Goal: Task Accomplishment & Management: Manage account settings

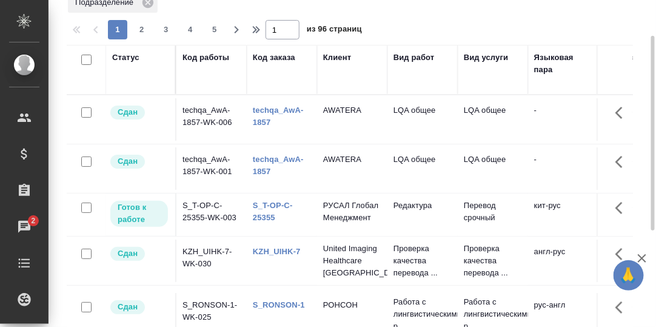
scroll to position [121, 0]
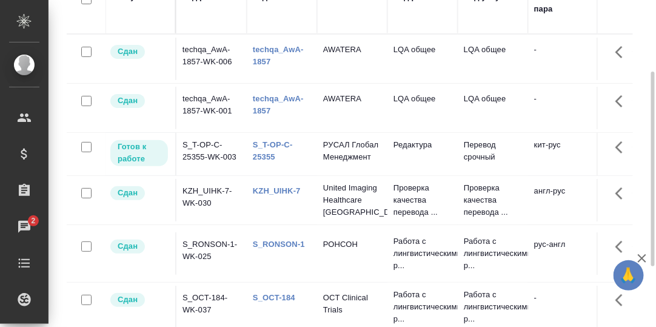
click at [267, 145] on link "S_T-OP-C-25355" at bounding box center [273, 150] width 40 height 21
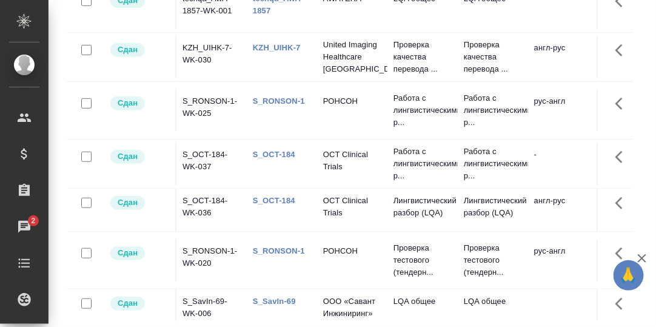
scroll to position [0, 0]
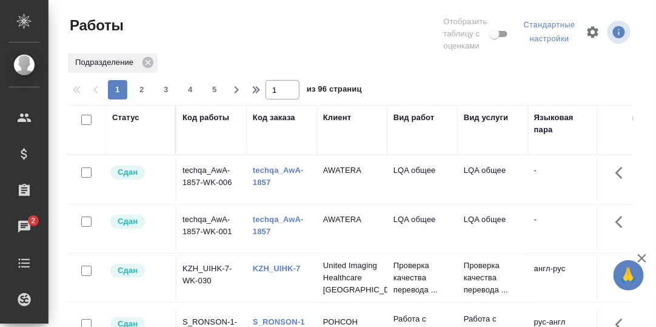
click at [123, 119] on div "Статус" at bounding box center [125, 118] width 27 height 12
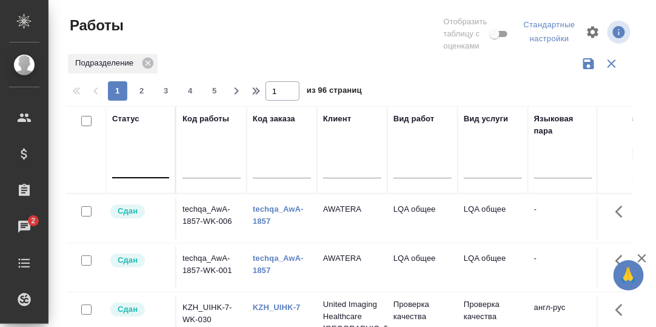
click at [123, 167] on div at bounding box center [140, 166] width 57 height 18
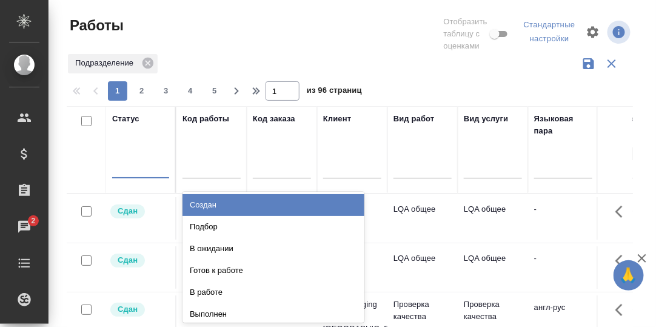
drag, startPoint x: 202, startPoint y: 201, endPoint x: 348, endPoint y: 232, distance: 148.7
click at [203, 202] on div "Создан" at bounding box center [273, 205] width 182 height 22
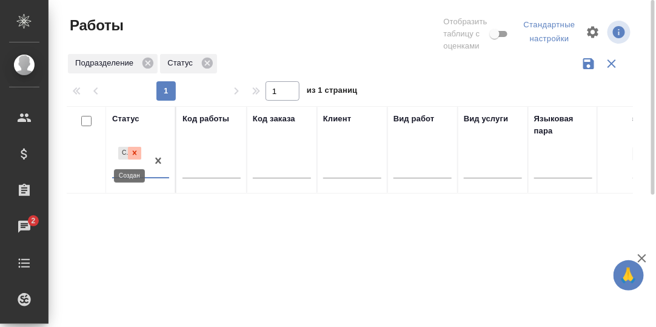
click at [133, 155] on icon at bounding box center [134, 153] width 8 height 8
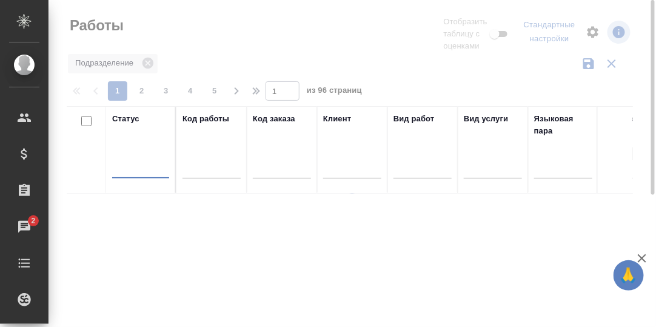
click at [132, 170] on div at bounding box center [140, 166] width 57 height 18
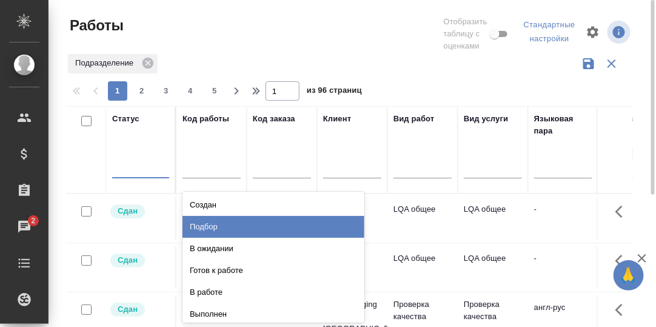
click at [201, 227] on div "Подбор" at bounding box center [273, 227] width 182 height 22
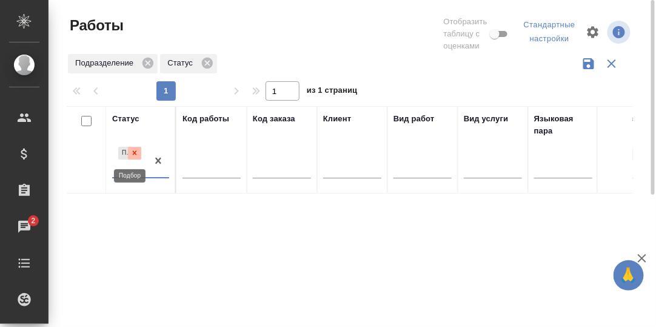
click at [136, 151] on icon at bounding box center [135, 153] width 4 height 4
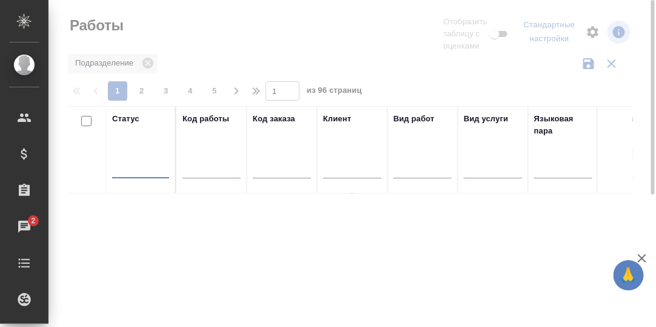
click at [132, 170] on div at bounding box center [140, 166] width 57 height 18
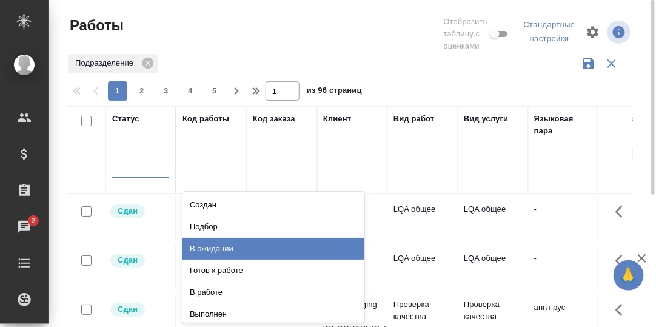
click at [228, 247] on div "В ожидании" at bounding box center [273, 249] width 182 height 22
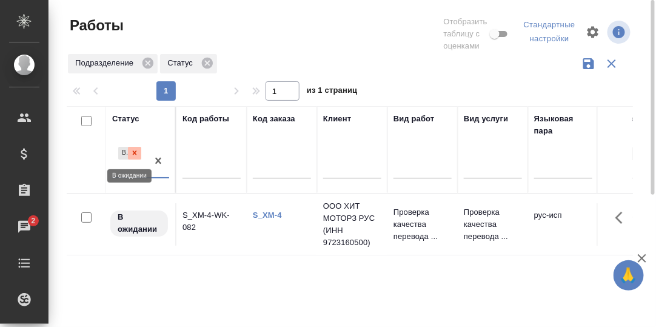
click at [136, 154] on icon at bounding box center [135, 153] width 4 height 4
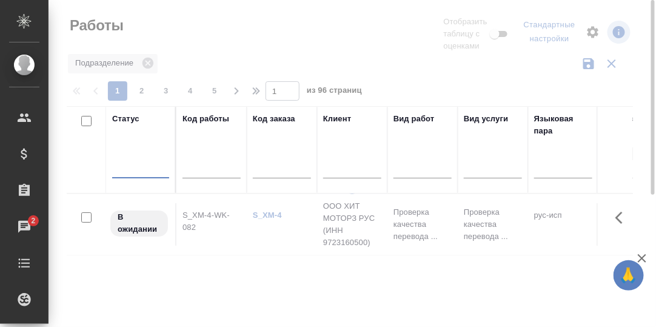
click at [137, 169] on div at bounding box center [140, 166] width 57 height 18
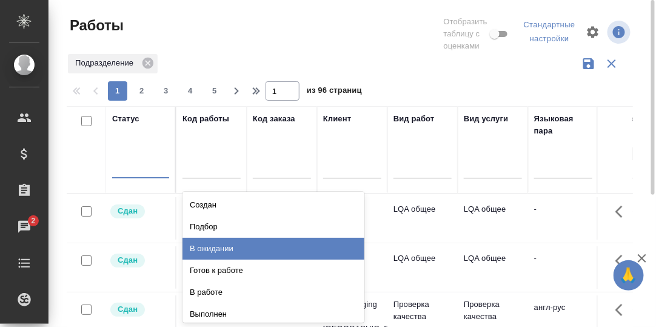
click at [215, 248] on div "В ожидании" at bounding box center [273, 249] width 182 height 22
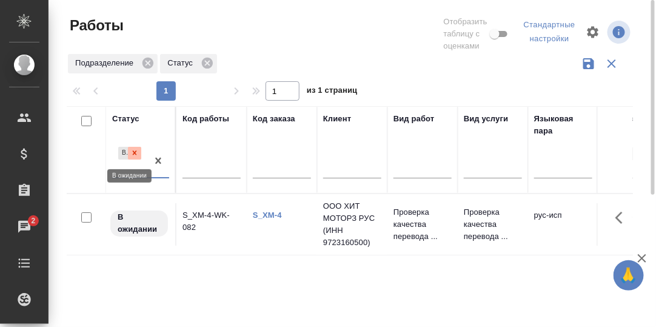
click at [134, 152] on icon at bounding box center [135, 153] width 4 height 4
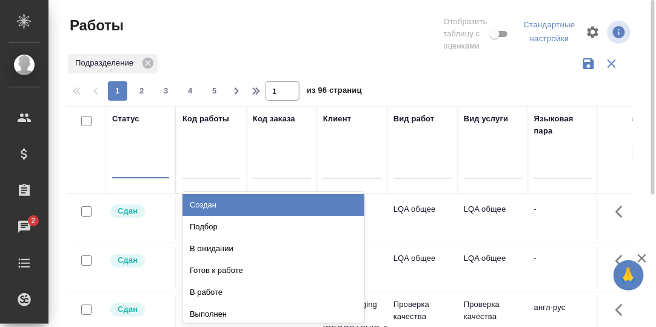
click at [130, 170] on div at bounding box center [140, 166] width 57 height 18
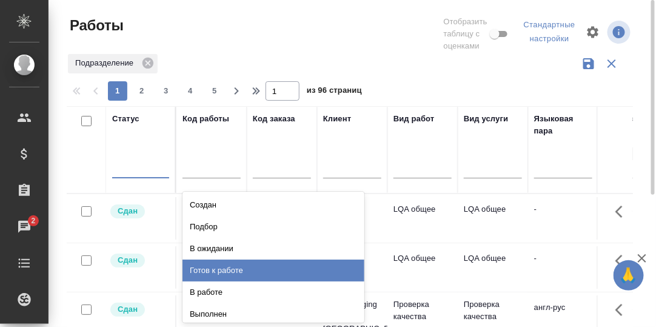
click at [218, 272] on div "Готов к работе" at bounding box center [273, 270] width 182 height 22
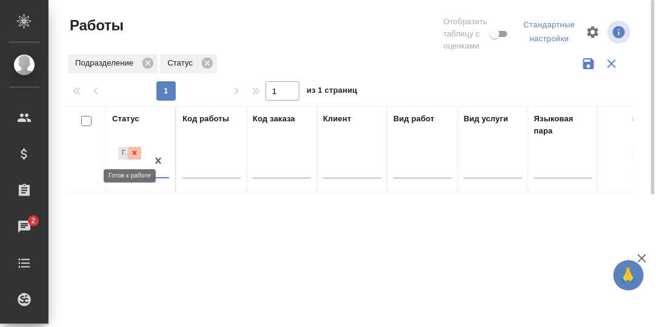
click at [135, 150] on icon at bounding box center [134, 153] width 8 height 8
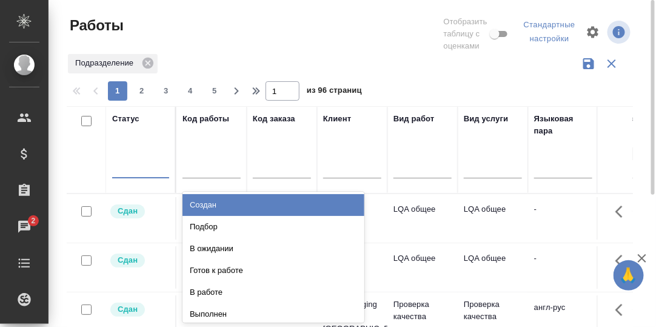
click at [137, 165] on div at bounding box center [140, 166] width 57 height 18
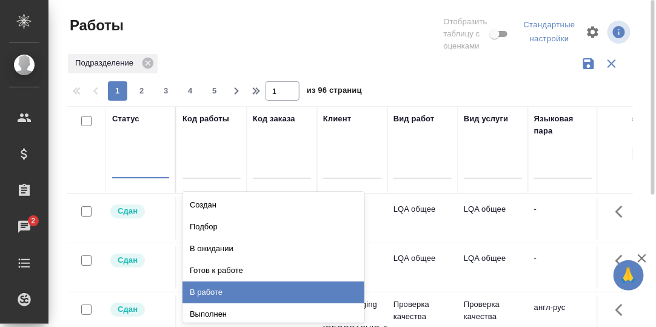
click at [218, 290] on div "В работе" at bounding box center [273, 292] width 182 height 22
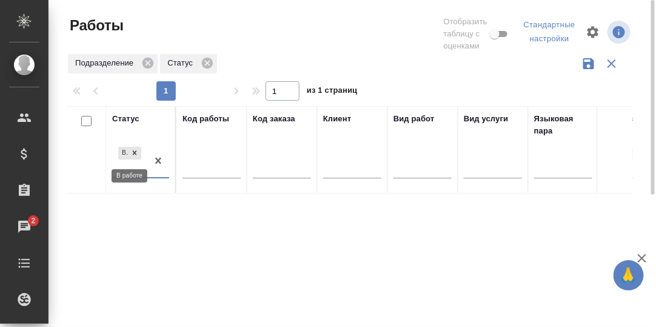
drag, startPoint x: 135, startPoint y: 153, endPoint x: 129, endPoint y: 164, distance: 12.7
click at [134, 154] on icon at bounding box center [135, 153] width 4 height 4
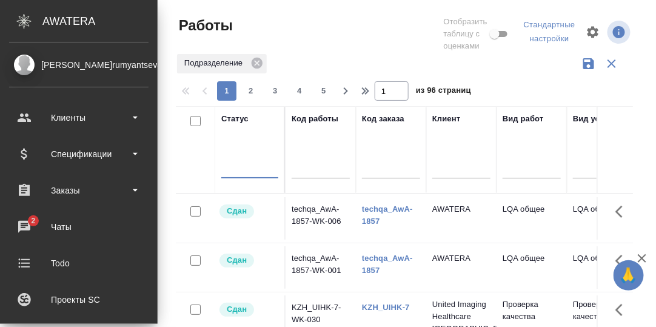
drag, startPoint x: 25, startPoint y: 224, endPoint x: 216, endPoint y: 229, distance: 191.0
click at [25, 224] on div "Чаты" at bounding box center [78, 227] width 139 height 18
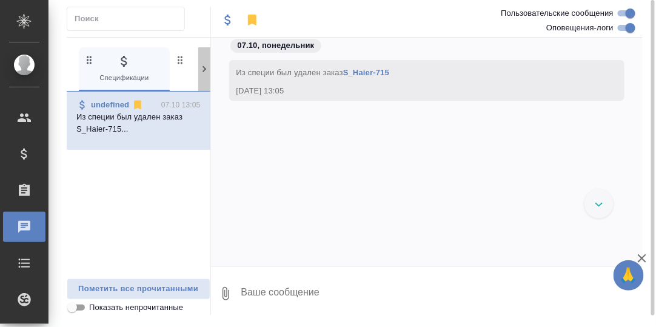
click at [204, 68] on icon at bounding box center [204, 69] width 12 height 12
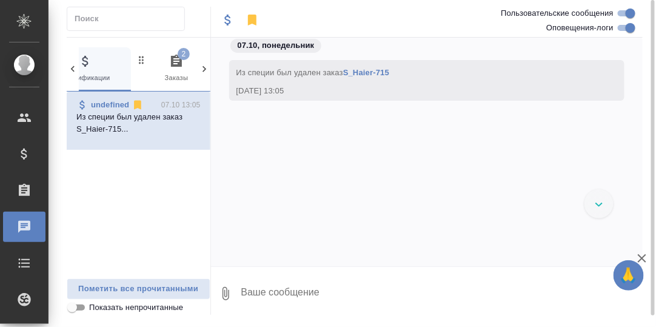
scroll to position [0, 119]
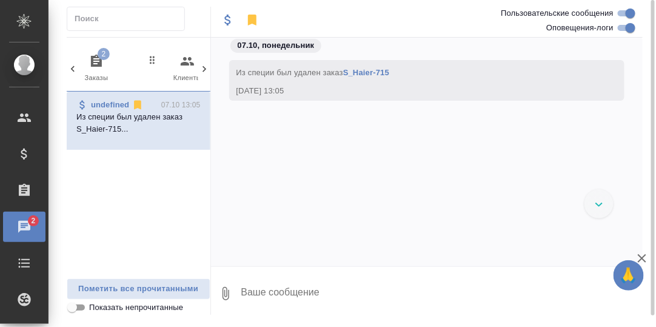
drag, startPoint x: 95, startPoint y: 59, endPoint x: 113, endPoint y: 75, distance: 24.1
click at [96, 61] on icon "button" at bounding box center [96, 61] width 15 height 15
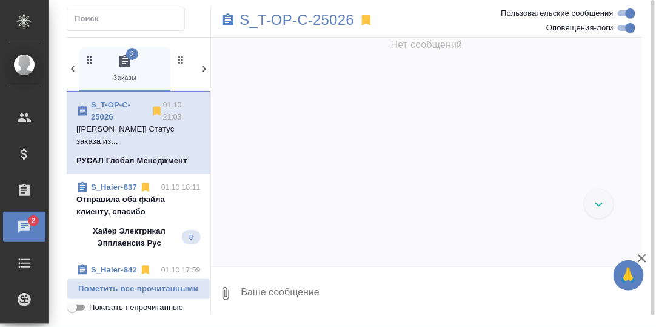
scroll to position [5117, 0]
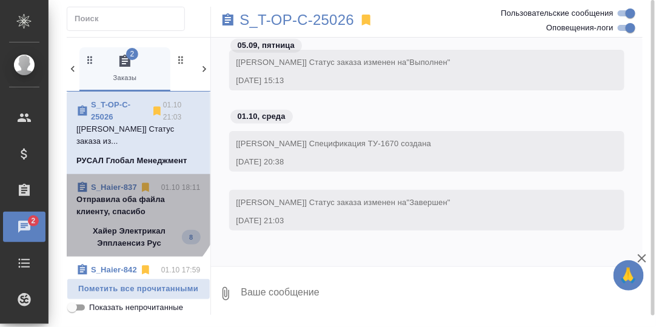
click at [125, 196] on p "Отправила оба файла клиенту, спасибо" at bounding box center [138, 205] width 124 height 24
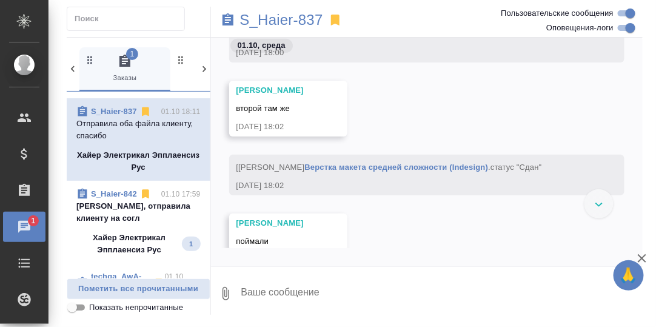
scroll to position [121, 0]
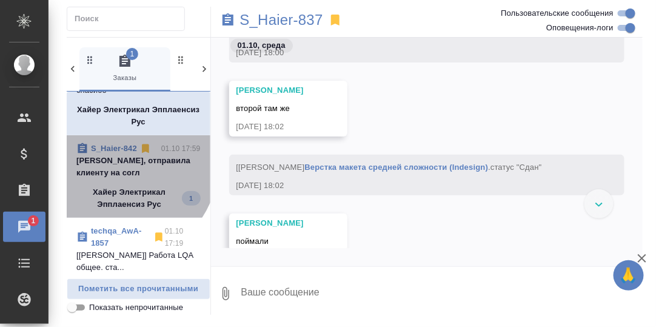
drag, startPoint x: 113, startPoint y: 159, endPoint x: 143, endPoint y: 158, distance: 30.3
click at [113, 158] on p "Спасибо, отправила клиенту на согл" at bounding box center [138, 167] width 124 height 24
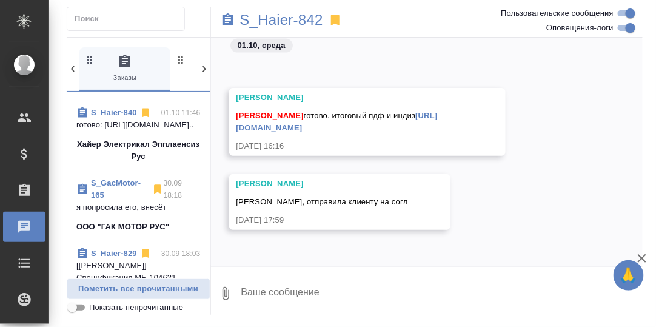
scroll to position [667, 0]
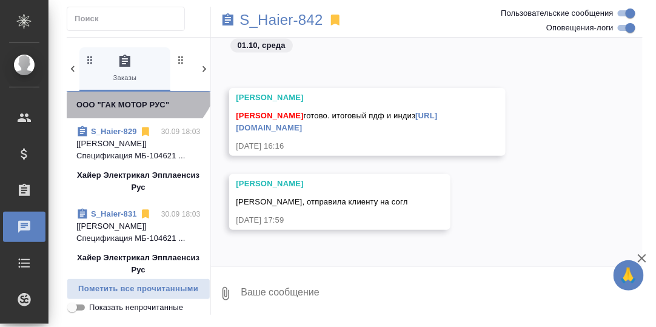
click at [121, 78] on link "S_GacMotor-165" at bounding box center [116, 66] width 50 height 21
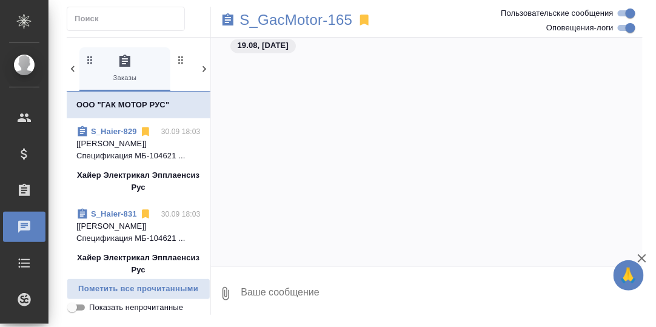
scroll to position [0, 0]
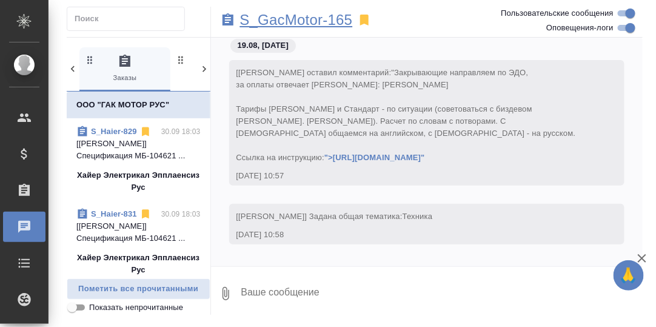
click at [287, 20] on p "S_GacMotor-165" at bounding box center [296, 20] width 113 height 12
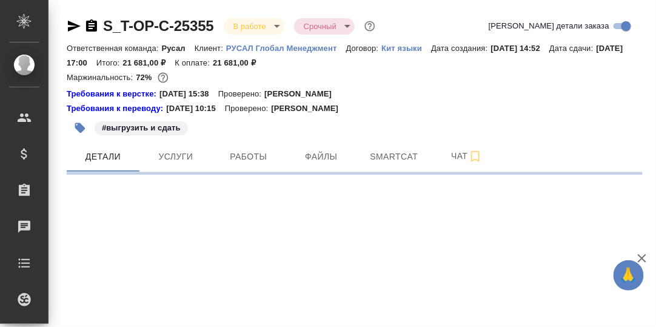
select select "RU"
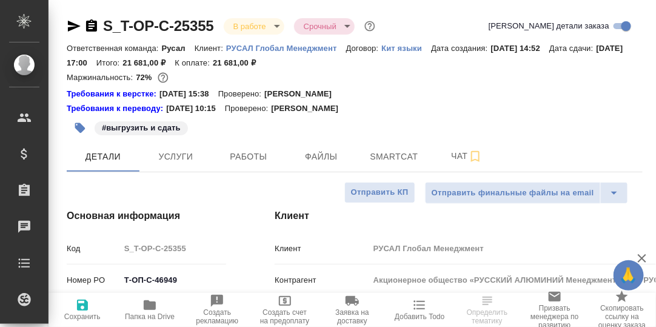
type textarea "x"
click at [249, 156] on span "Работы" at bounding box center [248, 156] width 58 height 15
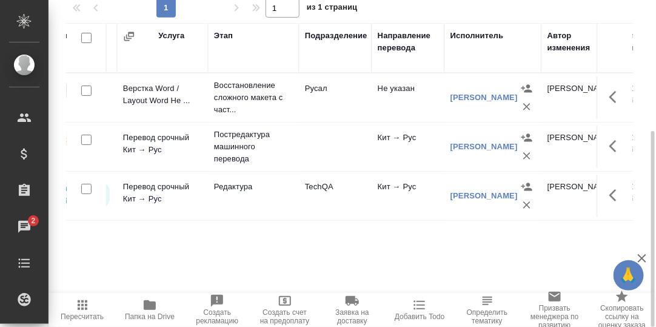
scroll to position [0, 136]
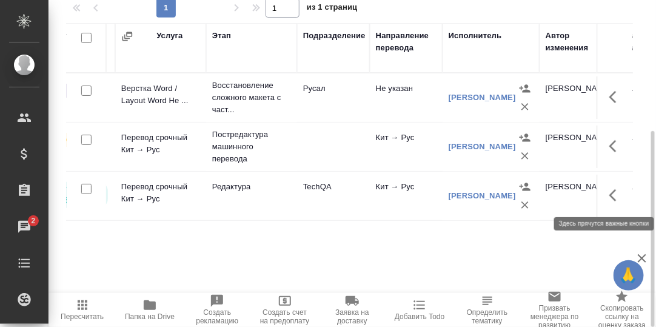
click at [615, 190] on icon "button" at bounding box center [616, 195] width 15 height 15
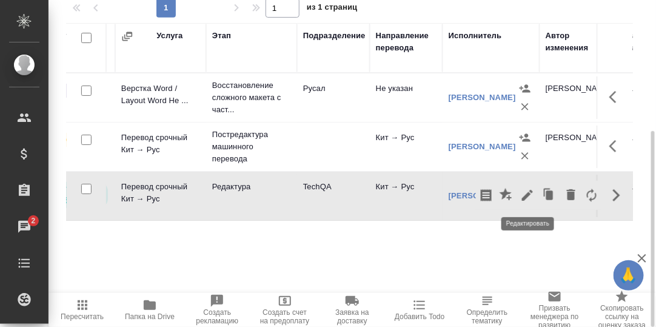
click at [524, 195] on icon "button" at bounding box center [527, 195] width 15 height 15
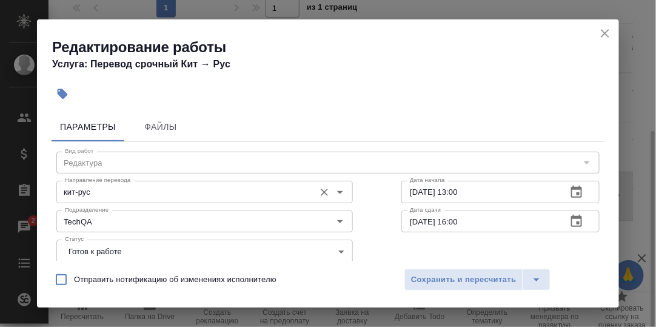
scroll to position [60, 0]
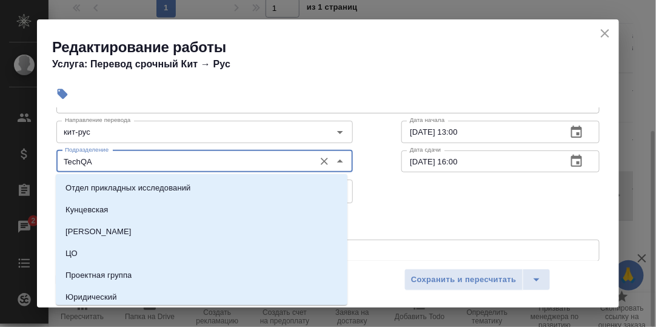
click at [121, 165] on input "TechQA" at bounding box center [184, 161] width 249 height 15
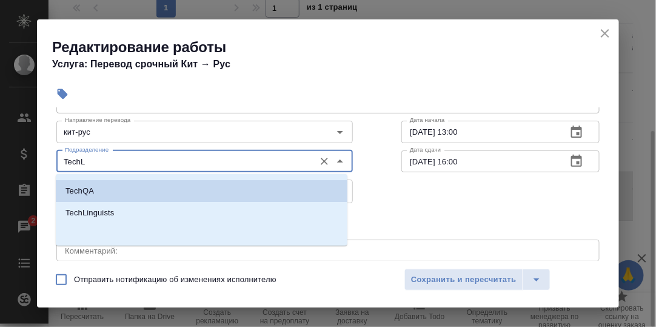
scroll to position [0, 0]
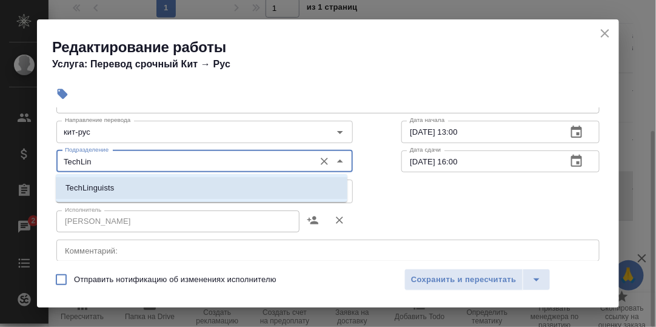
click at [159, 182] on li "TechLinguists" at bounding box center [202, 188] width 292 height 22
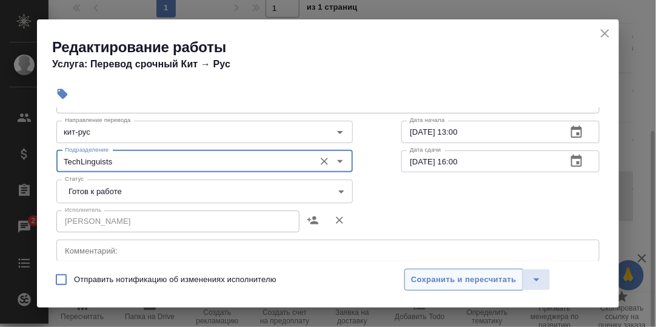
type input "TechLinguists"
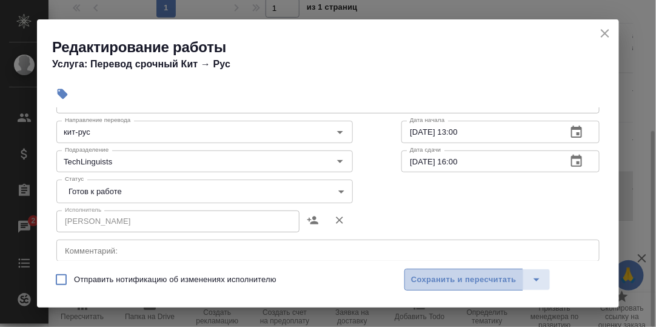
click at [470, 275] on span "Сохранить и пересчитать" at bounding box center [463, 280] width 105 height 14
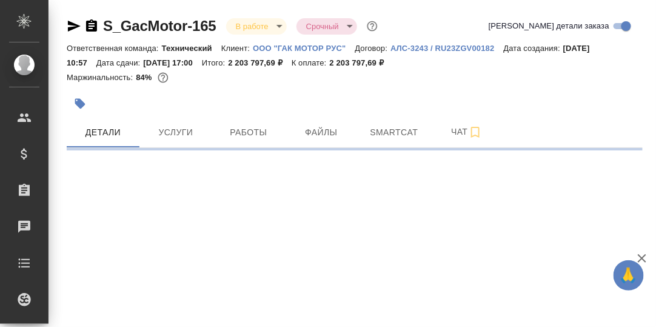
select select "RU"
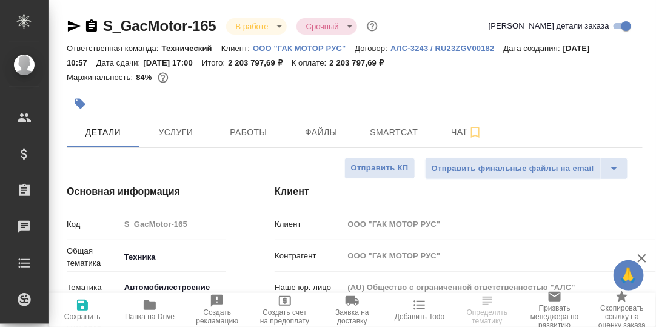
type textarea "x"
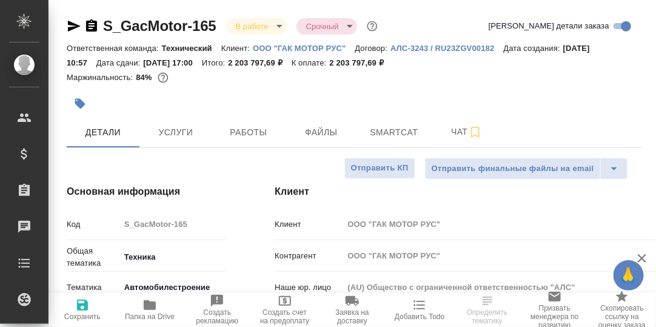
type textarea "x"
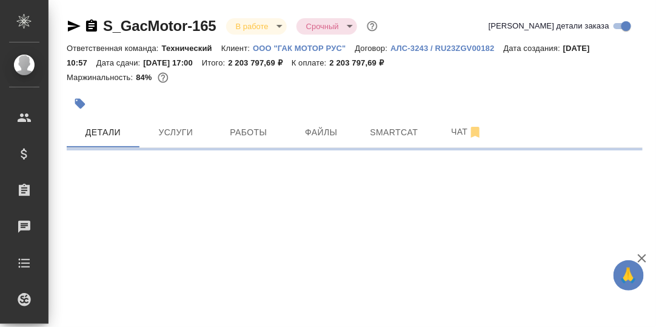
select select "RU"
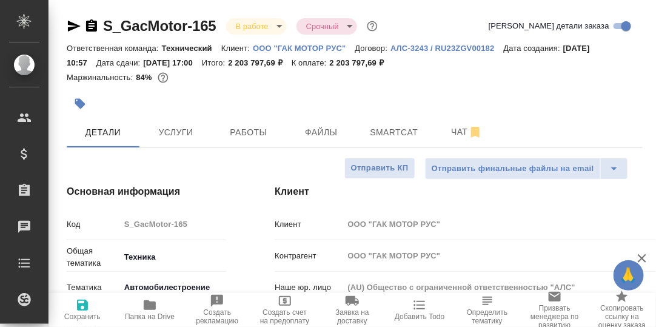
type textarea "x"
click at [459, 133] on span "Чат" at bounding box center [467, 131] width 58 height 15
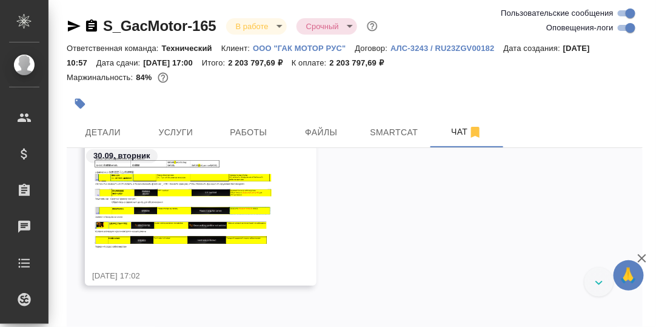
scroll to position [42961, 0]
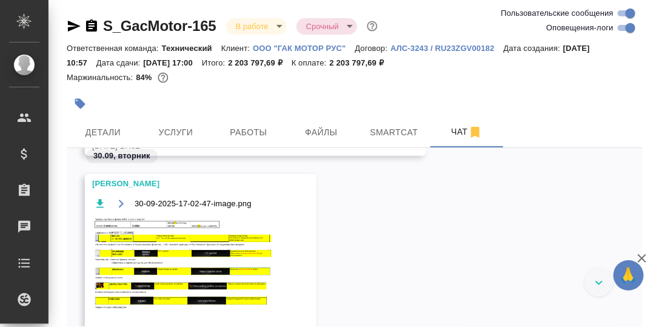
click at [191, 258] on img at bounding box center [183, 263] width 182 height 92
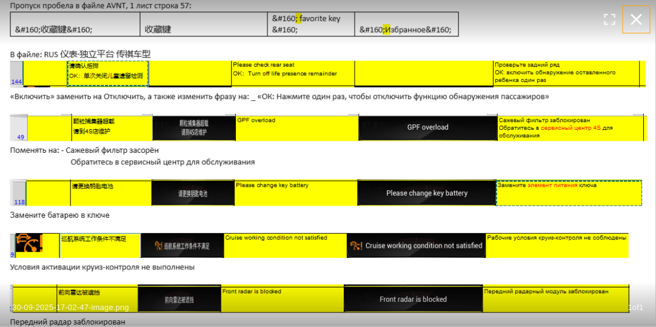
click at [638, 21] on icon "button" at bounding box center [637, 20] width 12 height 12
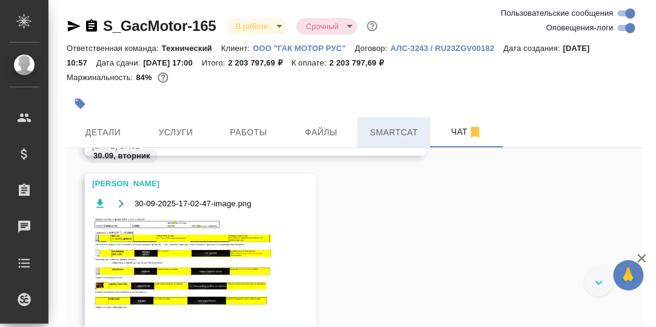
click at [395, 133] on span "Smartcat" at bounding box center [394, 132] width 58 height 15
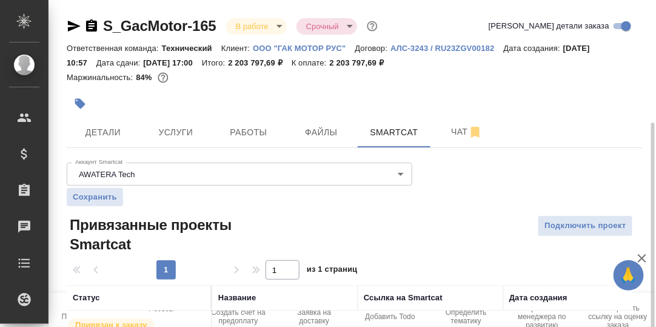
scroll to position [67, 0]
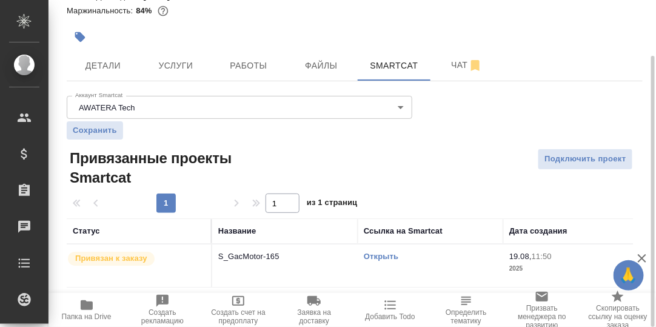
click at [379, 253] on link "Открыть" at bounding box center [381, 256] width 35 height 9
click at [380, 255] on link "Открыть" at bounding box center [381, 256] width 35 height 9
click at [95, 58] on button "Детали" at bounding box center [103, 65] width 73 height 30
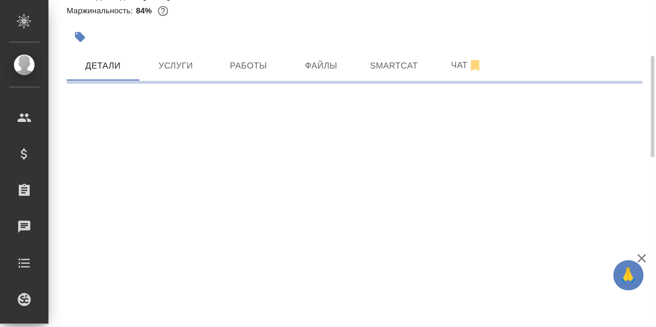
select select "RU"
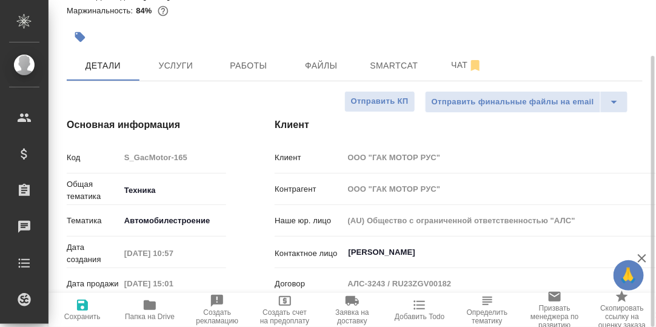
type textarea "x"
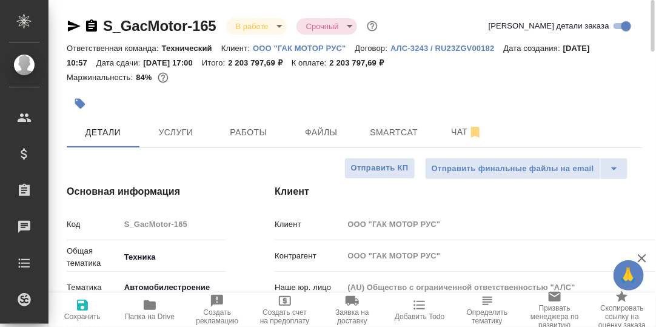
type textarea "x"
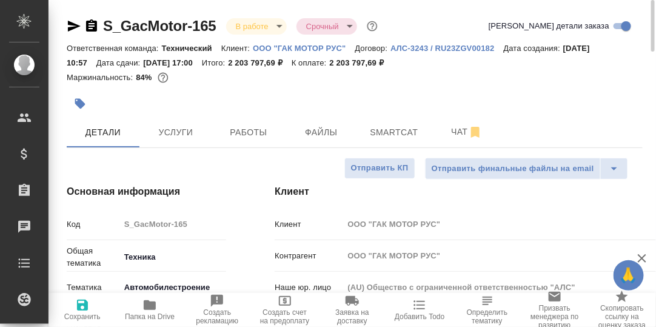
type textarea "x"
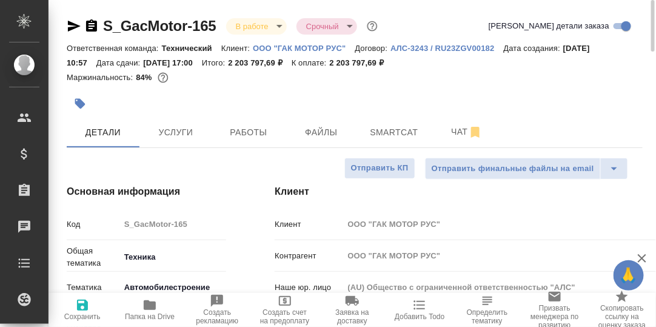
type textarea "x"
click at [149, 309] on icon "button" at bounding box center [150, 305] width 12 height 10
type textarea "x"
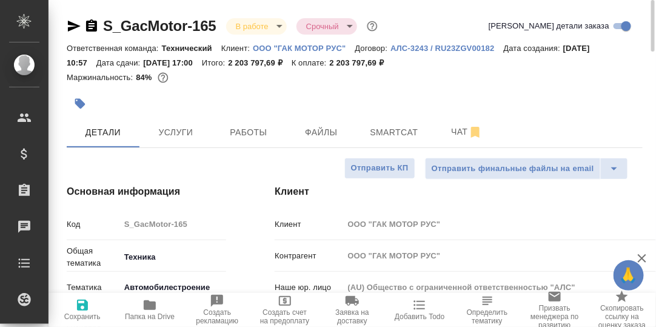
type textarea "x"
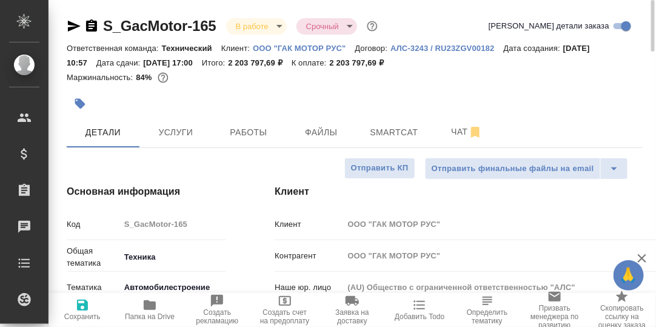
type textarea "x"
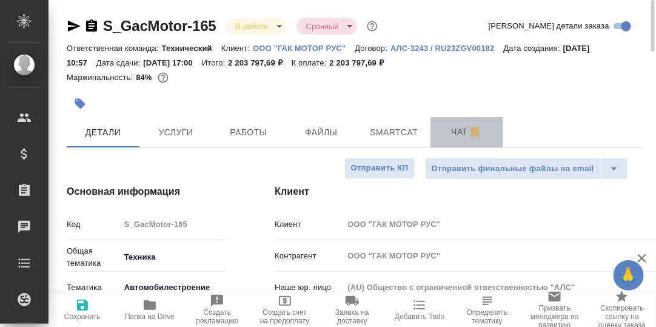
click at [457, 133] on span "Чат" at bounding box center [467, 131] width 58 height 15
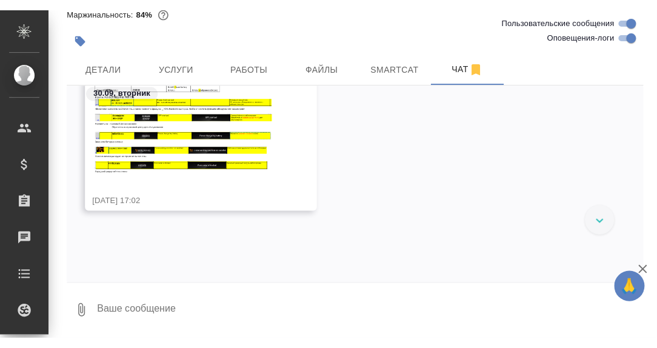
scroll to position [42740, 0]
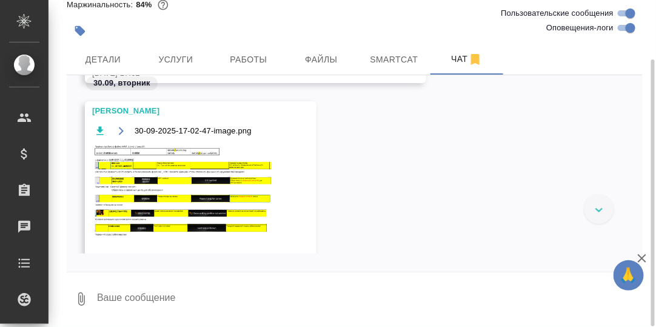
click at [204, 186] on img at bounding box center [183, 190] width 182 height 92
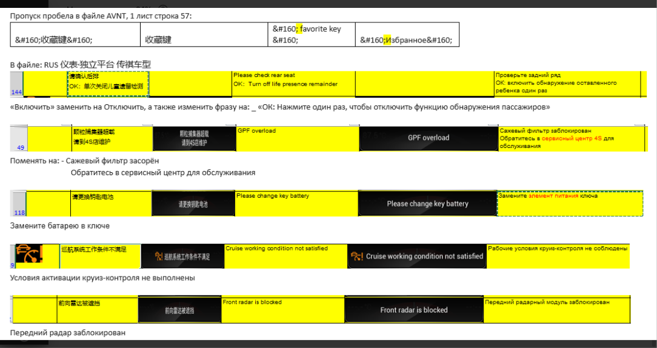
scroll to position [67, 0]
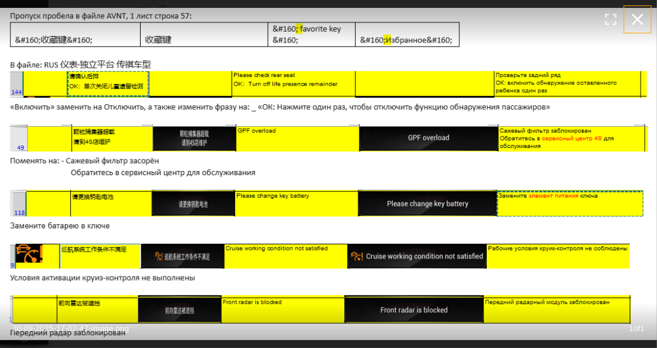
click at [640, 24] on icon "button" at bounding box center [637, 19] width 19 height 19
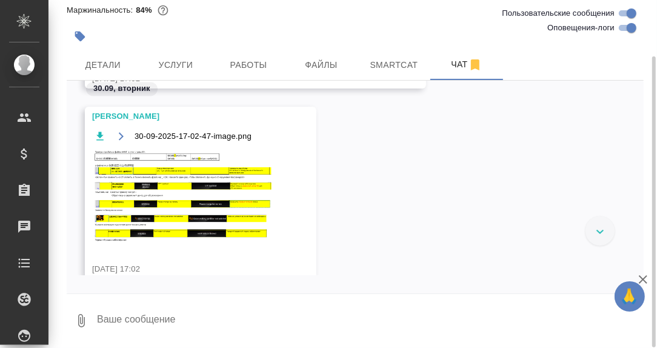
click at [387, 189] on div "Усманова Ольга 30-09-2025-17-02-47-image.png 30.09.25, 17:02" at bounding box center [355, 202] width 577 height 190
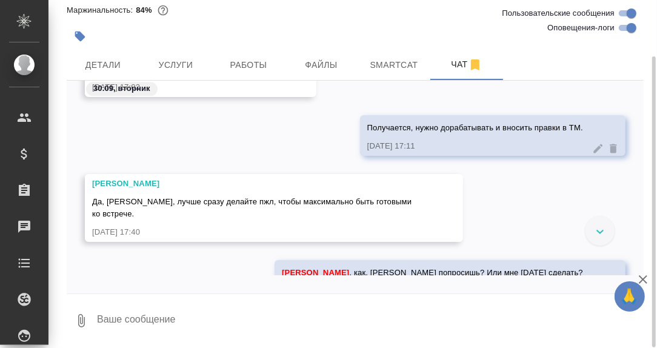
click at [463, 223] on div "Усманова Ольга Да, Даш, лучше сразу делайте пжл, чтобы максимально быть готовым…" at bounding box center [355, 217] width 577 height 86
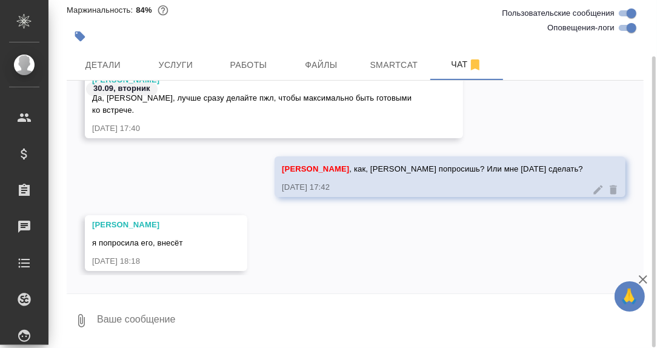
scroll to position [43028, 0]
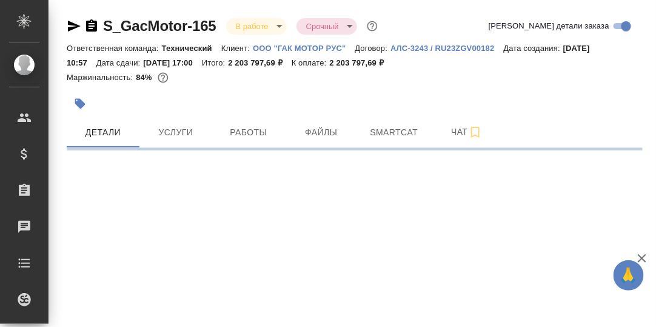
select select "RU"
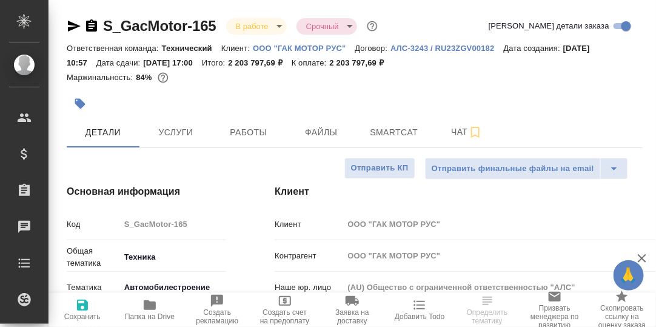
type textarea "x"
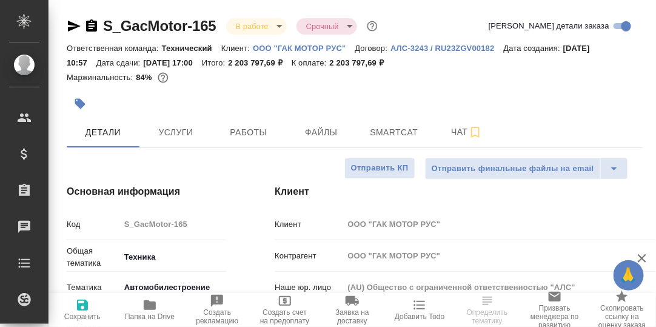
type textarea "x"
click at [149, 307] on icon "button" at bounding box center [150, 305] width 12 height 10
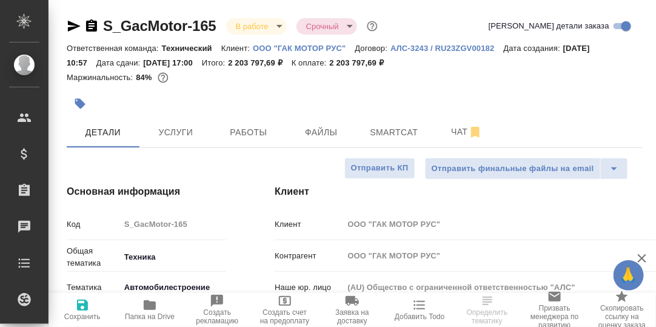
type textarea "x"
select select "RU"
type textarea "x"
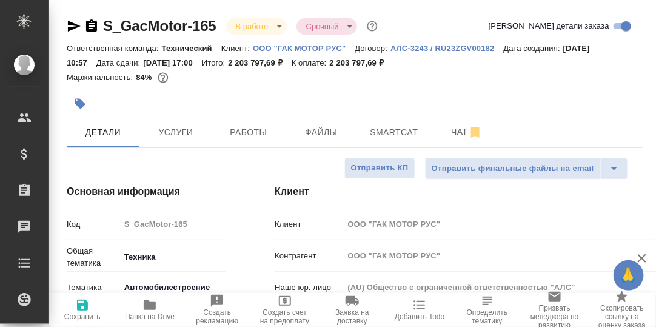
type textarea "x"
select select "RU"
click at [407, 132] on span "Smartcat" at bounding box center [394, 132] width 58 height 15
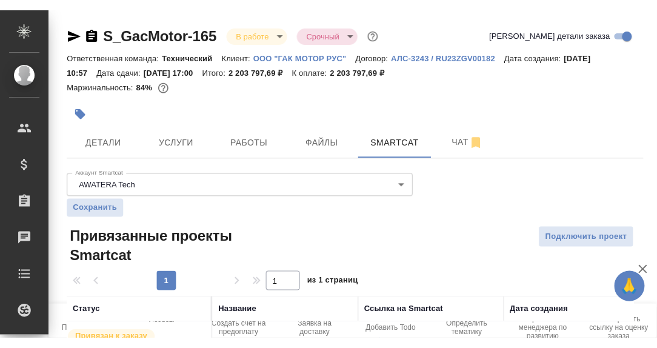
scroll to position [67, 0]
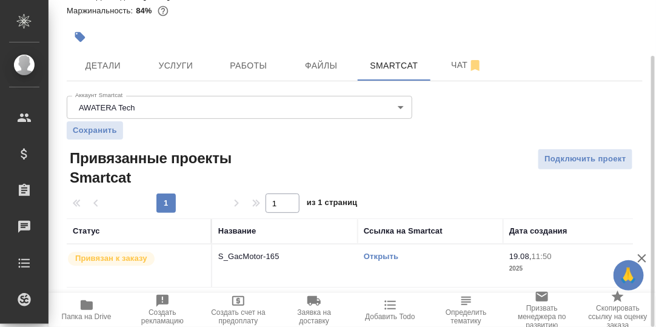
click at [387, 257] on link "Открыть" at bounding box center [381, 256] width 35 height 9
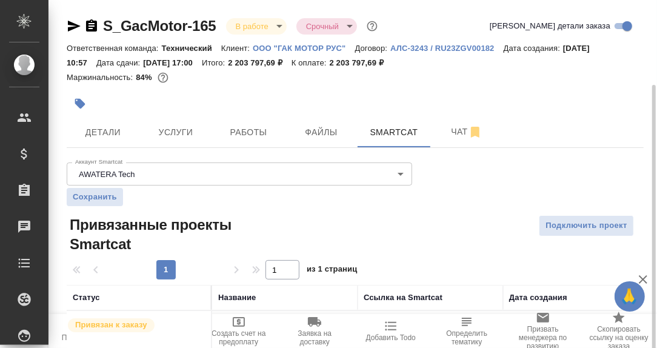
scroll to position [45, 0]
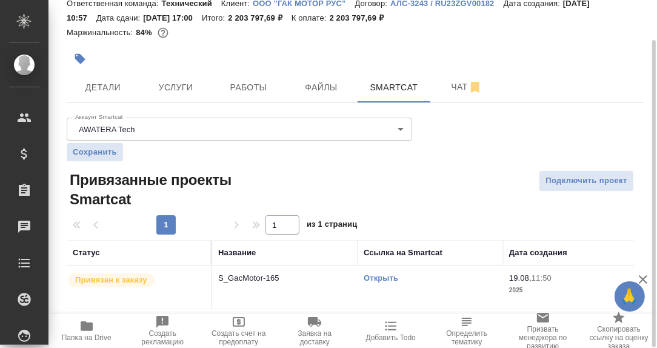
click at [379, 279] on link "Открыть" at bounding box center [381, 277] width 35 height 9
click at [88, 320] on icon "button" at bounding box center [86, 326] width 15 height 15
click at [98, 86] on span "Детали" at bounding box center [103, 87] width 58 height 15
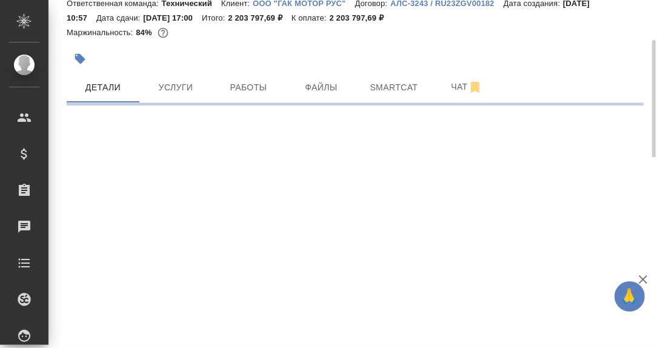
select select "RU"
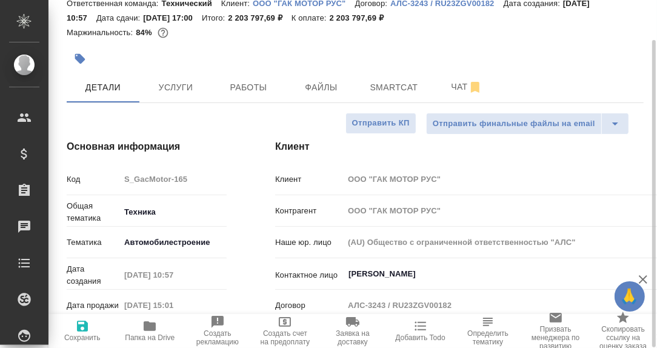
type input "Белякова Юлия"
type input "Сеитов Павел"
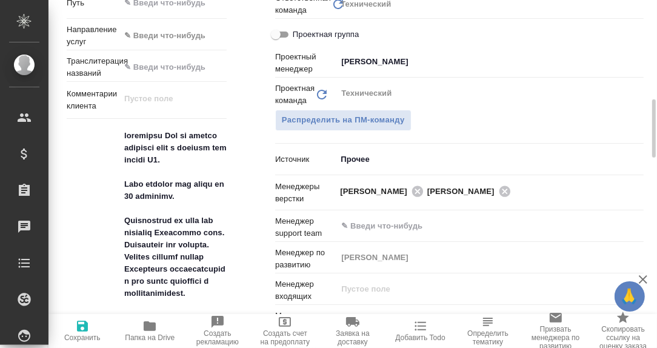
type textarea "x"
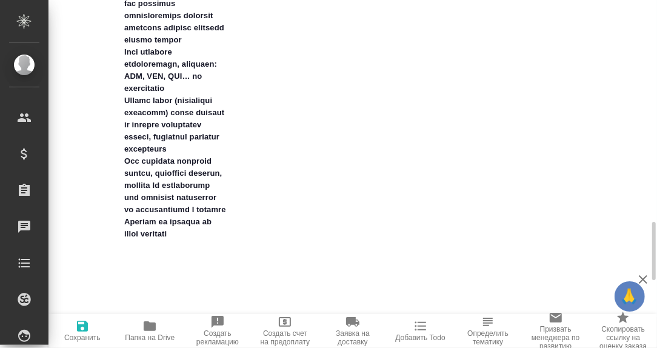
scroll to position [1377, 0]
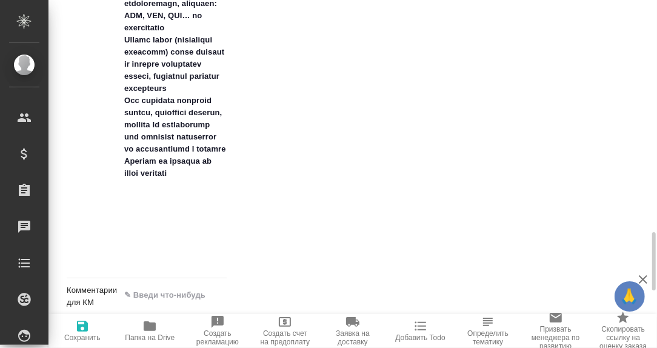
type textarea "x"
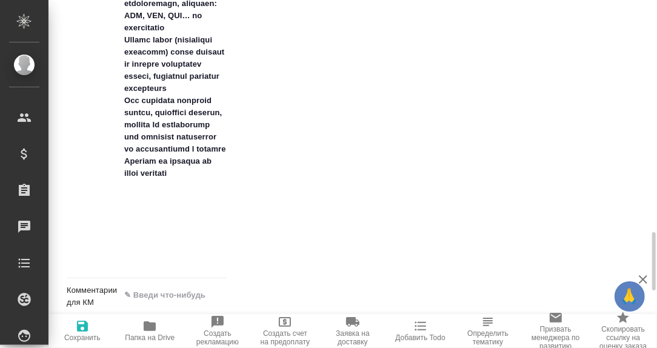
type textarea "x"
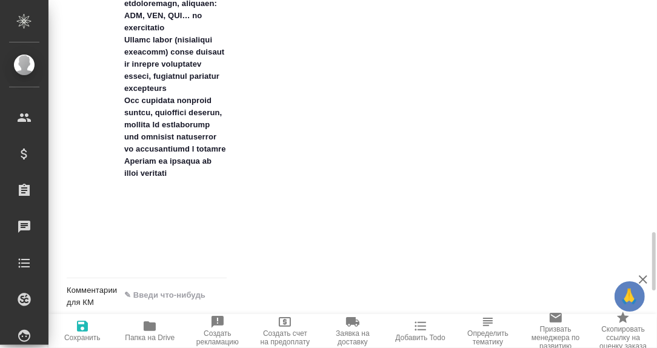
type textarea "x"
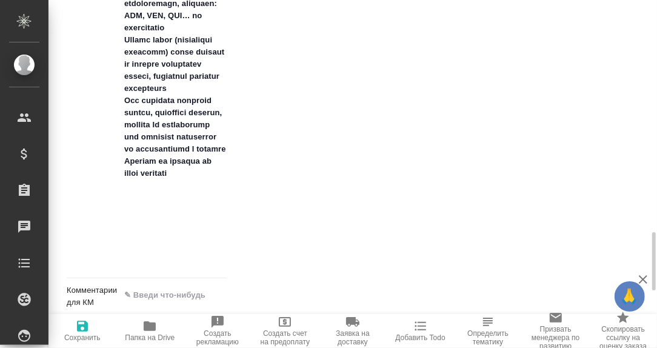
type textarea "x"
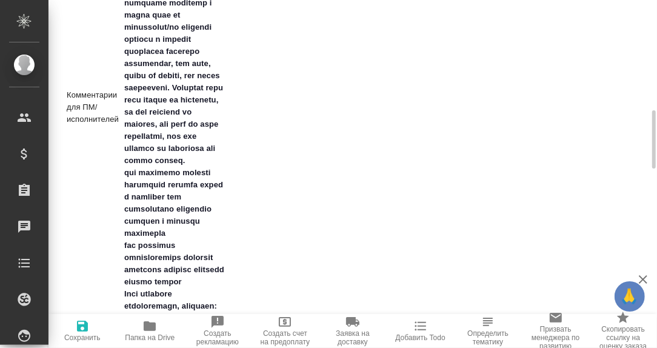
scroll to position [1014, 0]
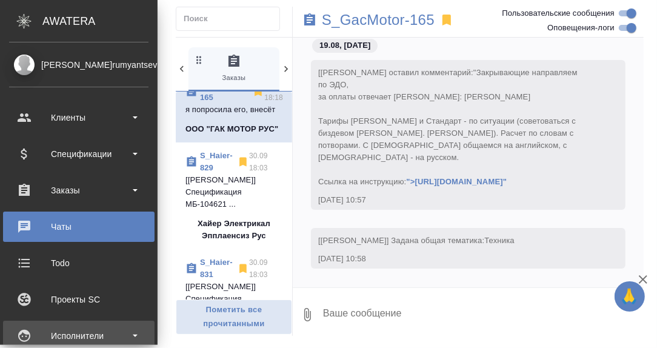
scroll to position [121, 0]
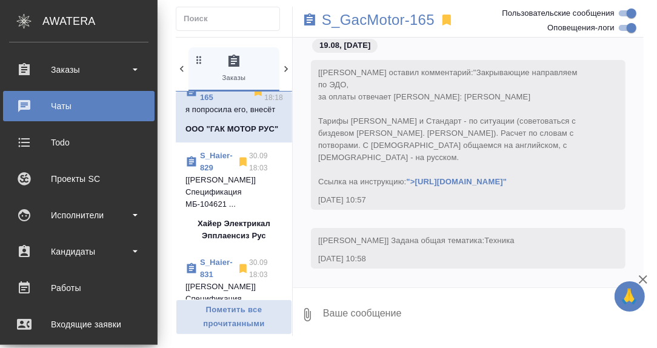
drag, startPoint x: 68, startPoint y: 284, endPoint x: 78, endPoint y: 282, distance: 9.3
click at [68, 284] on div "Работы" at bounding box center [78, 288] width 139 height 18
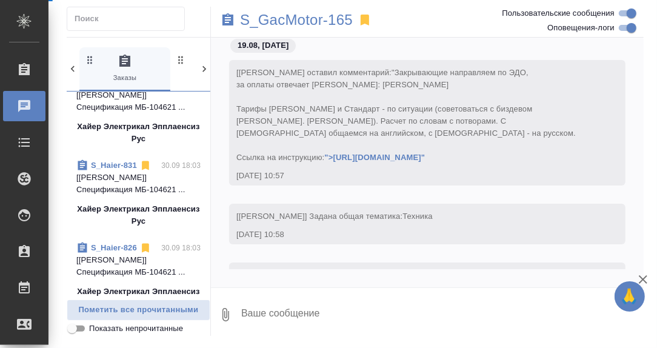
scroll to position [667, 0]
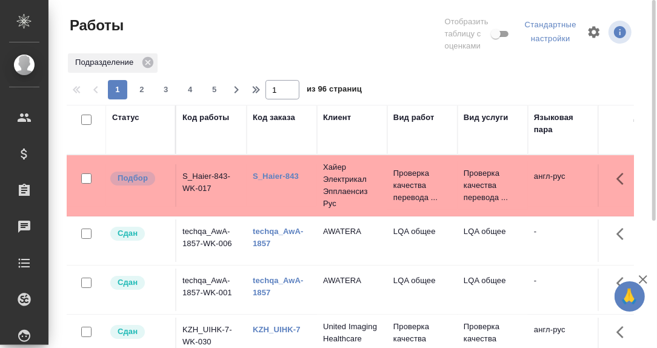
click at [268, 177] on link "S_Haier-843" at bounding box center [276, 176] width 46 height 9
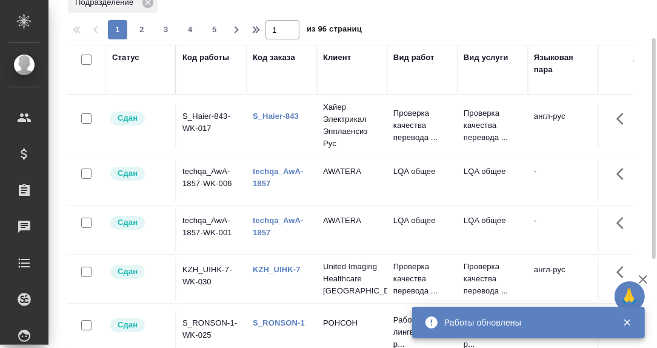
scroll to position [121, 0]
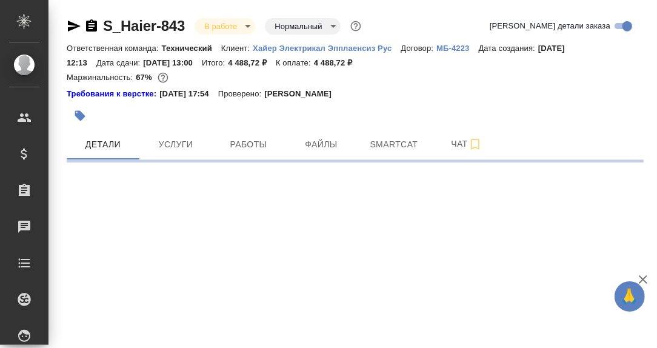
select select "RU"
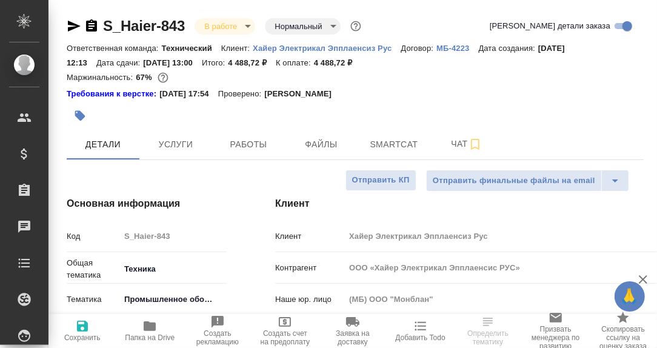
type textarea "x"
click at [459, 147] on span "Чат" at bounding box center [467, 143] width 58 height 15
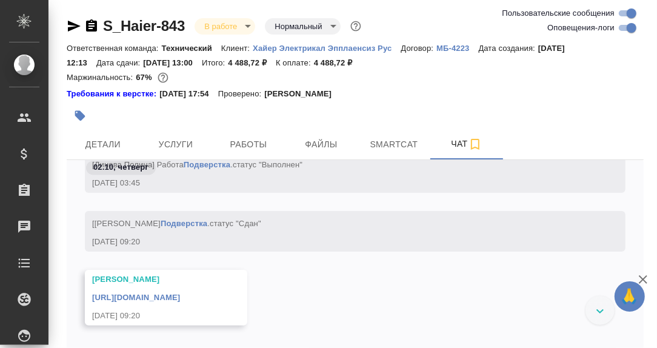
scroll to position [19333, 0]
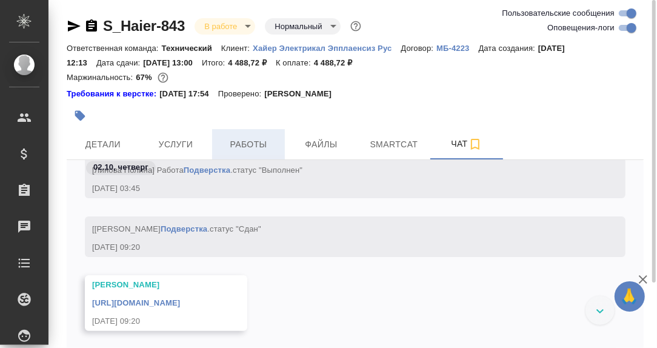
click at [247, 144] on span "Работы" at bounding box center [248, 144] width 58 height 15
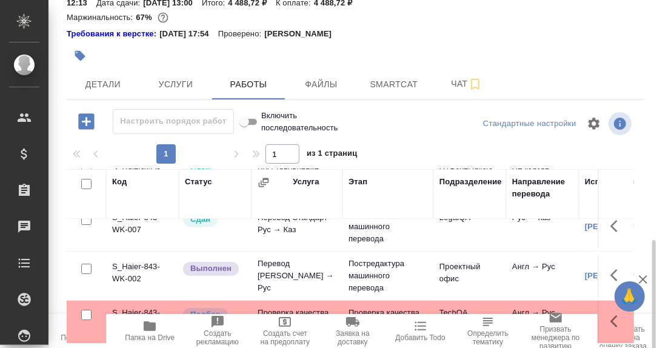
scroll to position [185, 0]
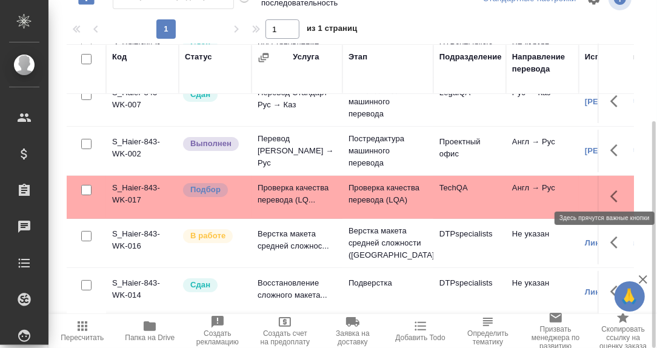
click at [610, 190] on icon "button" at bounding box center [617, 196] width 15 height 15
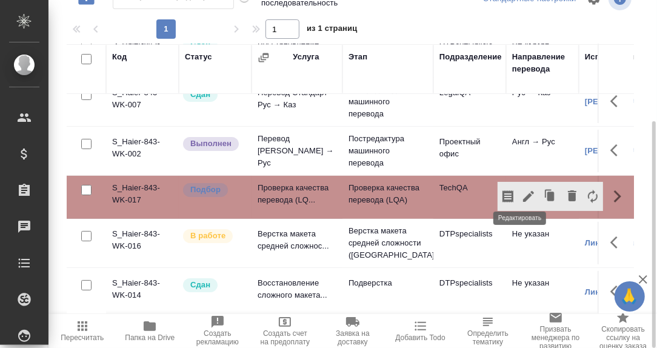
click at [523, 191] on icon "button" at bounding box center [528, 196] width 11 height 11
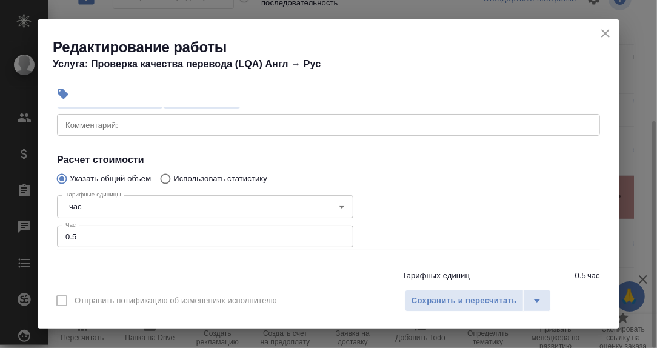
scroll to position [121, 0]
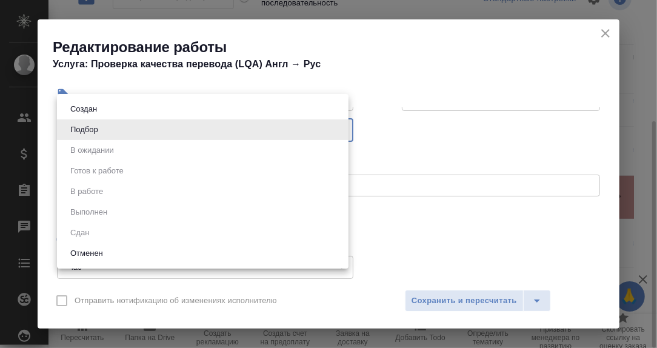
click at [340, 130] on body "🙏 .cls-1 fill:#fff; AWATERA Румянцева Дарья d.rumyantseva Клиенты Спецификации …" at bounding box center [328, 174] width 657 height 348
click at [409, 137] on div at bounding box center [328, 174] width 657 height 348
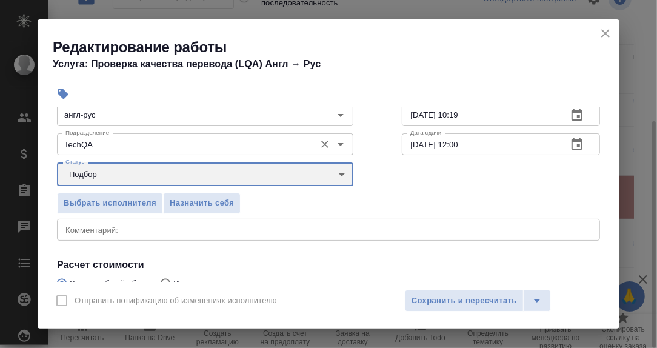
scroll to position [60, 0]
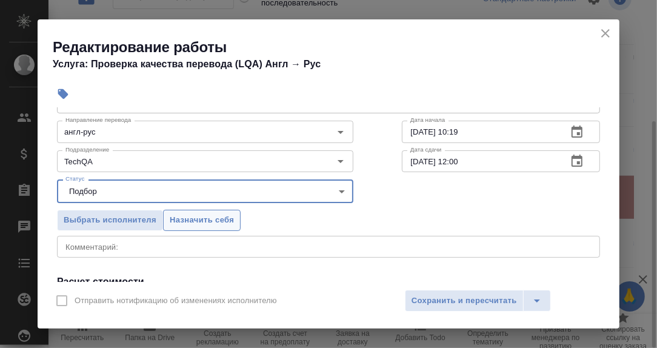
click at [212, 222] on span "Назначить себя" at bounding box center [202, 220] width 64 height 14
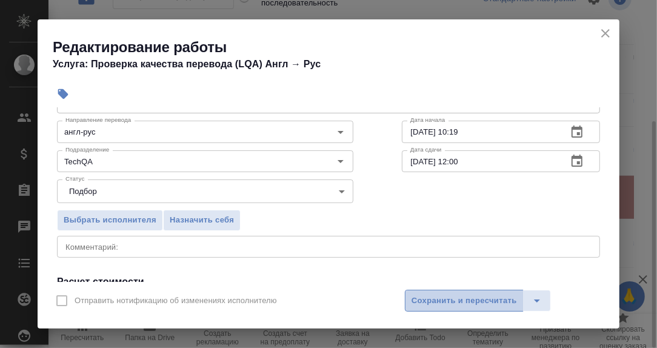
drag, startPoint x: 467, startPoint y: 301, endPoint x: 463, endPoint y: 296, distance: 6.4
click at [467, 301] on span "Сохранить и пересчитать" at bounding box center [464, 301] width 105 height 14
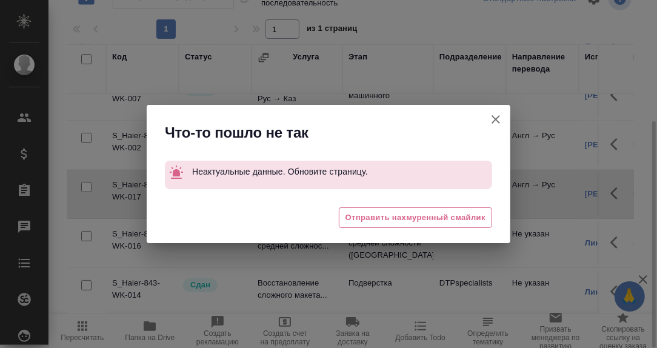
click at [501, 118] on icon "button" at bounding box center [496, 119] width 15 height 15
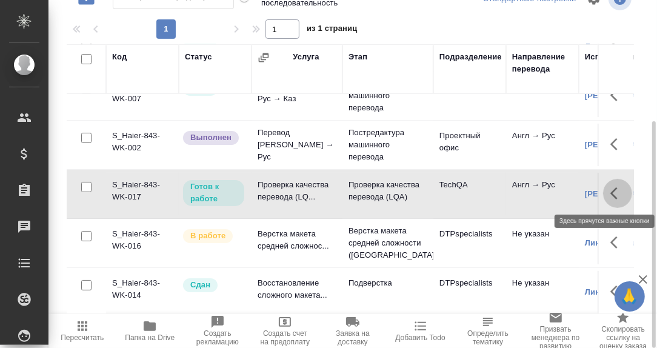
click at [610, 187] on icon "button" at bounding box center [613, 193] width 7 height 12
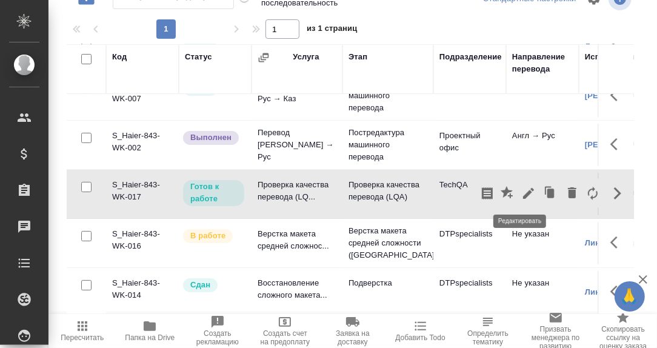
click at [523, 193] on icon "button" at bounding box center [528, 193] width 15 height 15
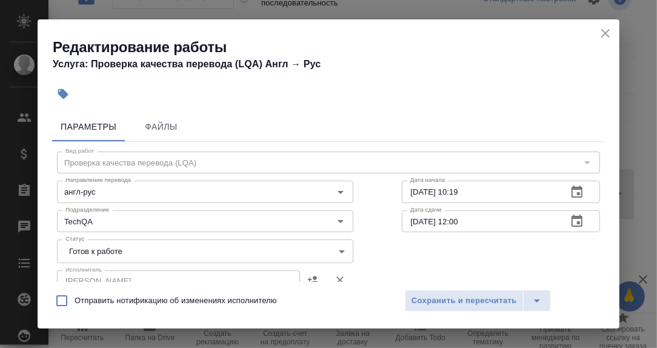
click at [333, 253] on body "🙏 .cls-1 fill:#fff; AWATERA Румянцева Дарья d.rumyantseva Клиенты Спецификации …" at bounding box center [328, 174] width 657 height 348
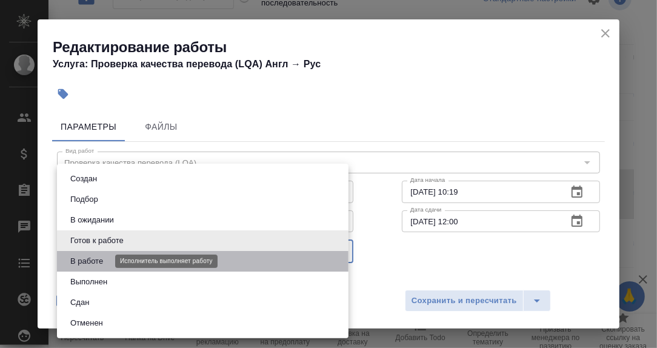
drag, startPoint x: 104, startPoint y: 260, endPoint x: 395, endPoint y: 260, distance: 290.4
click at [105, 260] on button "В работе" at bounding box center [87, 261] width 40 height 13
type input "inProgress"
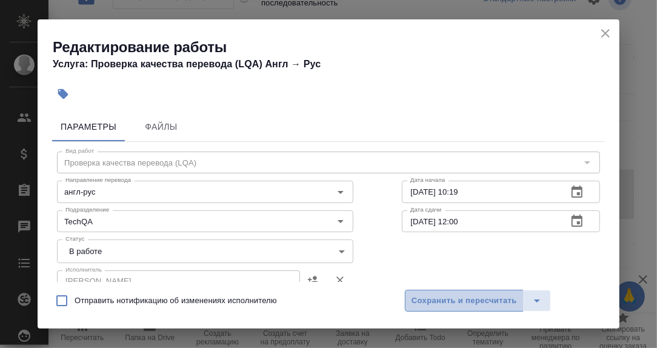
click at [486, 296] on span "Сохранить и пересчитать" at bounding box center [464, 301] width 105 height 14
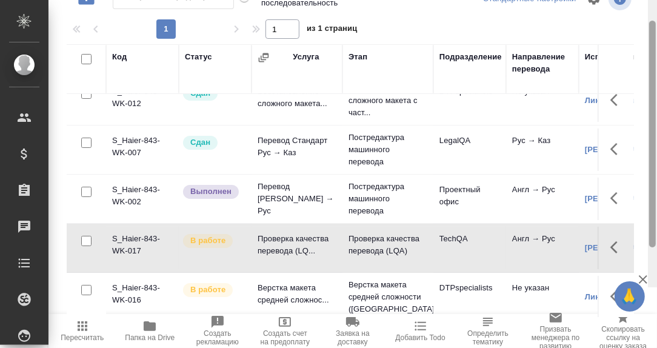
scroll to position [3, 0]
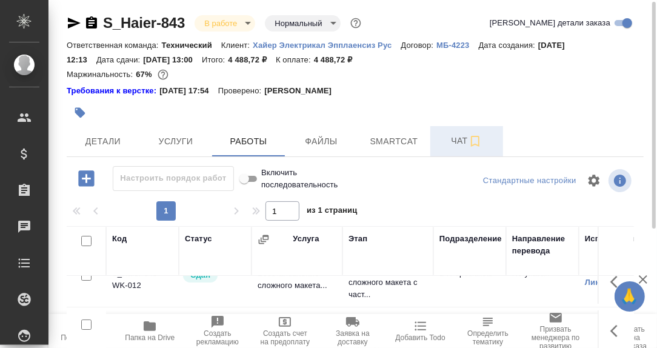
click at [458, 144] on span "Чат" at bounding box center [467, 140] width 58 height 15
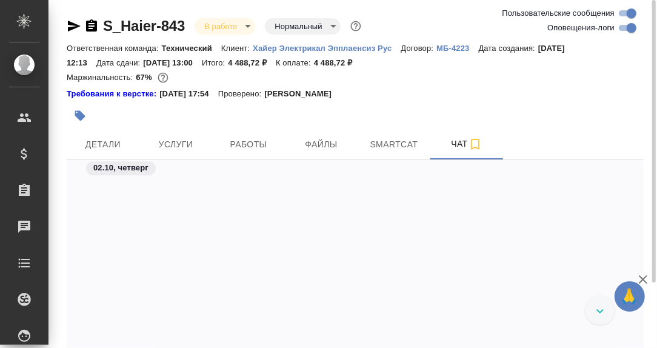
scroll to position [19521, 0]
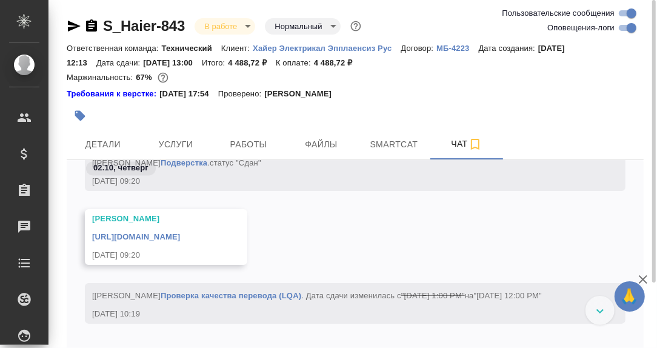
click at [180, 238] on link "https://drive.awatera.com/apps/files/files/10570858?dir=/Shares/%D0%A5%D0%B0%D0…" at bounding box center [136, 236] width 88 height 9
drag, startPoint x: 110, startPoint y: 141, endPoint x: 231, endPoint y: 150, distance: 121.0
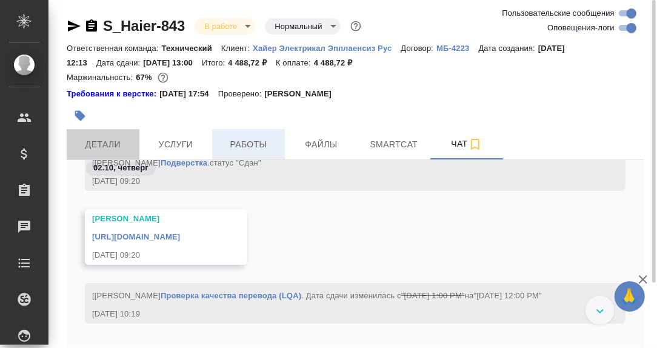
click at [110, 142] on span "Детали" at bounding box center [103, 144] width 58 height 15
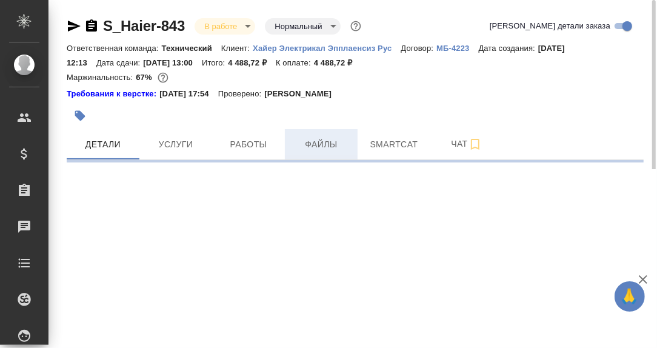
select select "RU"
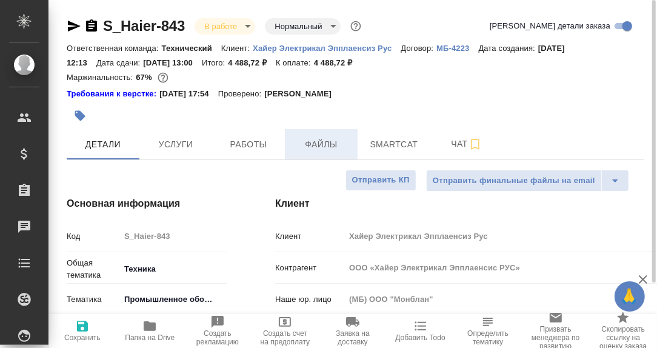
type textarea "x"
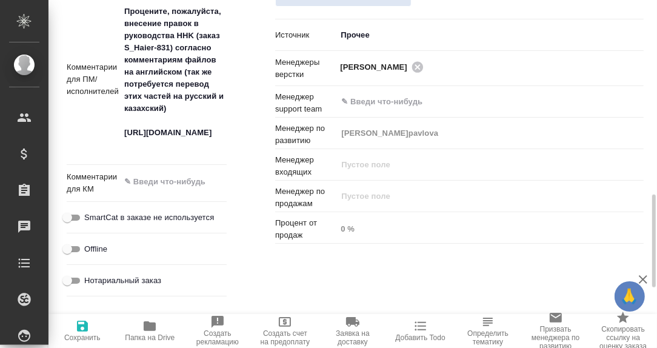
scroll to position [605, 0]
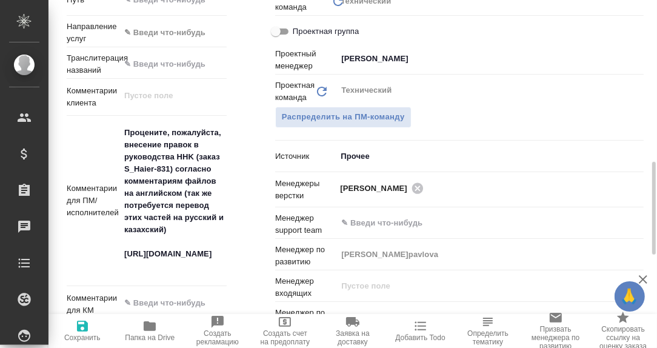
type textarea "x"
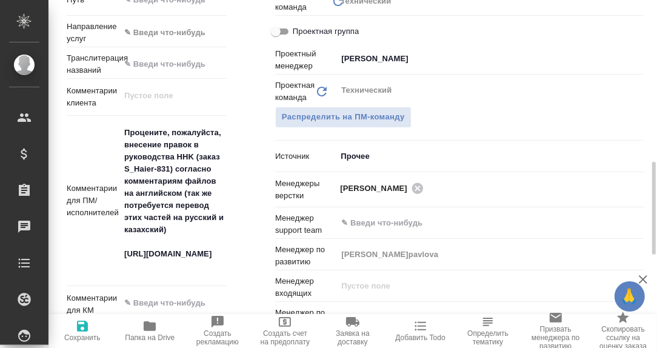
type textarea "x"
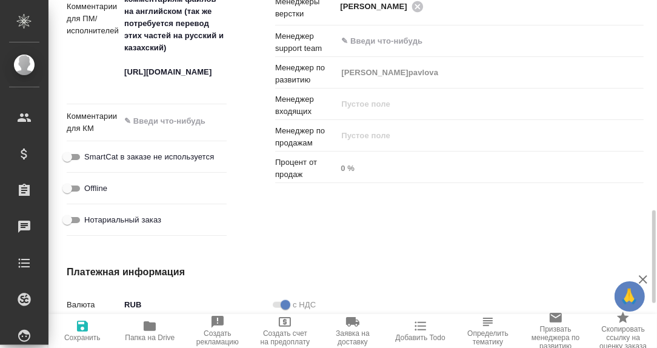
click at [150, 319] on icon "button" at bounding box center [149, 326] width 15 height 15
type textarea "x"
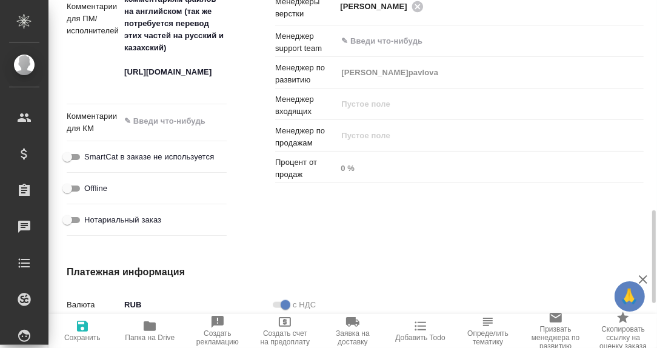
type textarea "x"
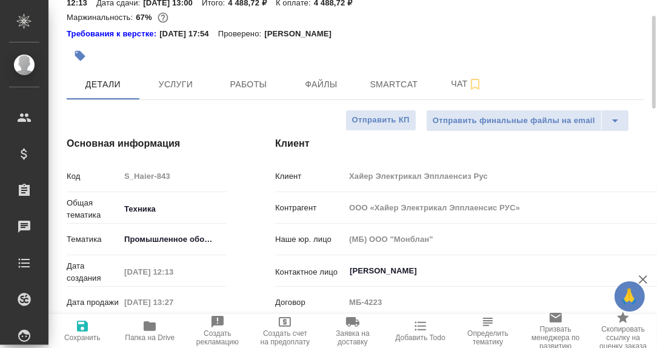
scroll to position [0, 0]
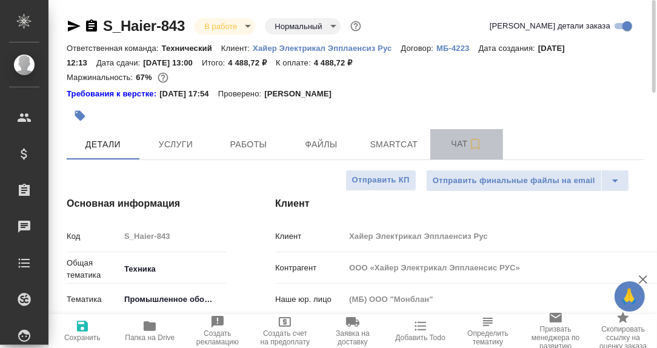
click at [457, 147] on span "Чат" at bounding box center [467, 143] width 58 height 15
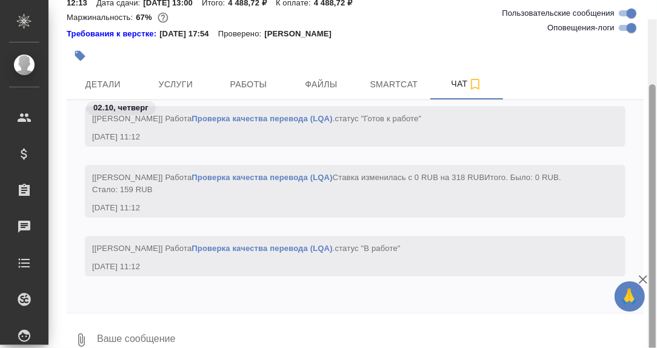
scroll to position [79, 0]
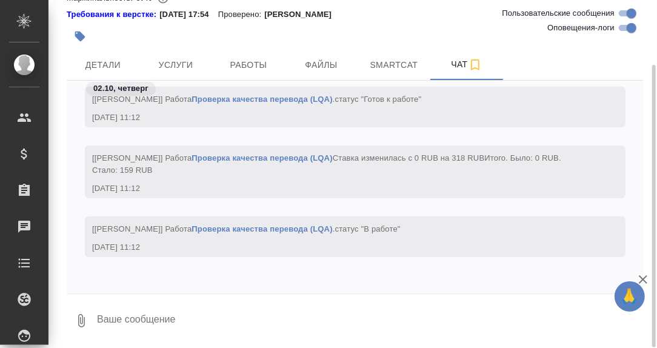
click at [167, 308] on textarea at bounding box center [370, 320] width 548 height 41
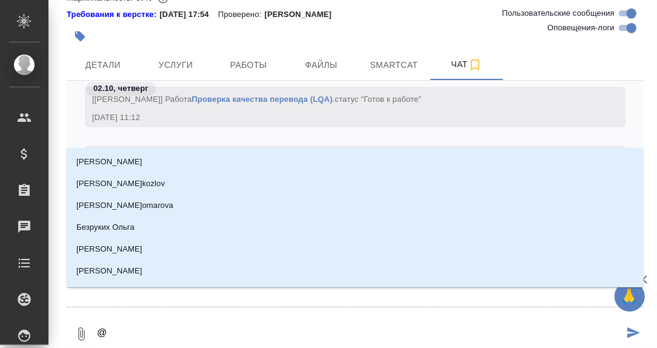
type textarea "@А"
type input "А"
type textarea "@Ар"
type input "Ар"
type textarea "@Арс"
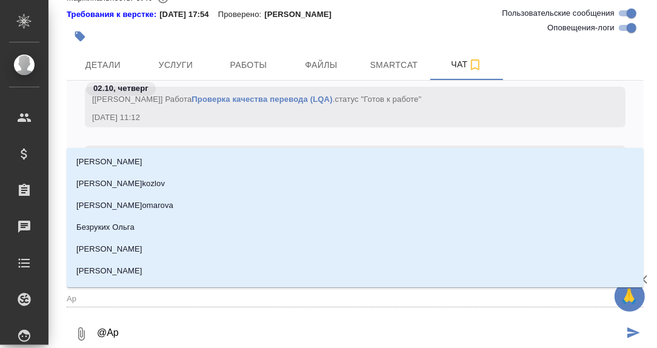
type input "Арс"
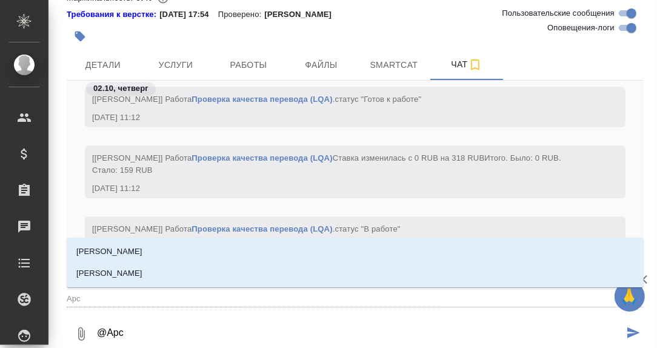
type textarea "@Арсе"
type input "Арсе"
type textarea "@Арсен"
type input "Арсен"
type textarea "@Арсень"
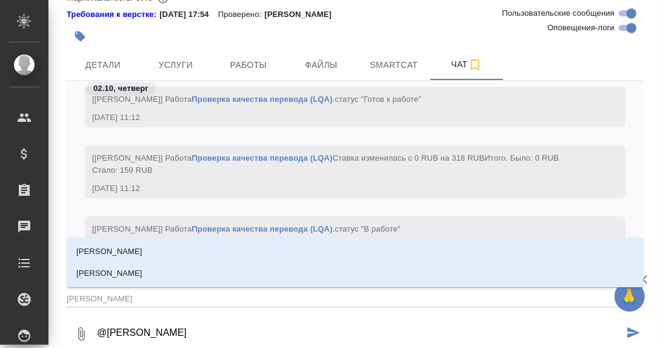
type input "Арсень"
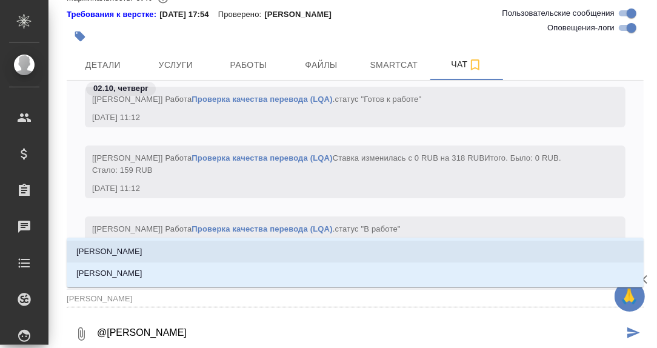
drag, startPoint x: 146, startPoint y: 253, endPoint x: 163, endPoint y: 298, distance: 48.0
click at [146, 253] on li "Арсеньева Вера" at bounding box center [355, 252] width 577 height 22
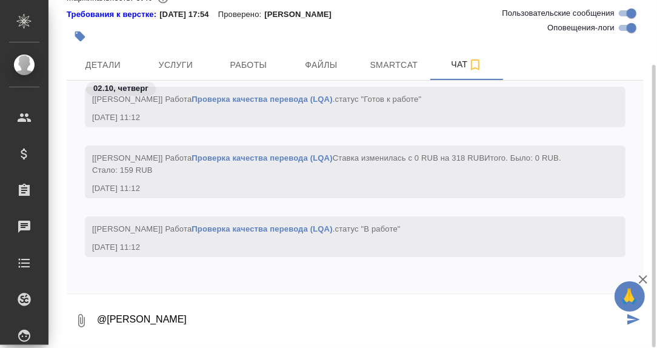
click at [180, 317] on textarea "@Арсеньева Вера" at bounding box center [360, 320] width 528 height 41
paste textarea "https://drive.awatera.com/apps/files/files/10572843?dir=/Shares/%D0%A5%D0%B0%D0…"
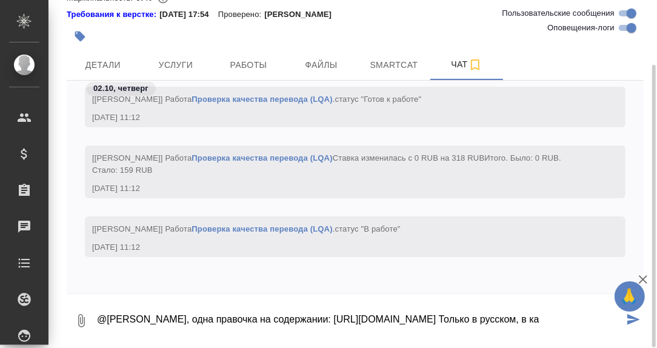
scroll to position [32, 0]
type textarea "@Арсеньева Вера, одна правочка на содержании: https://drive.awatera.com/apps/fi…"
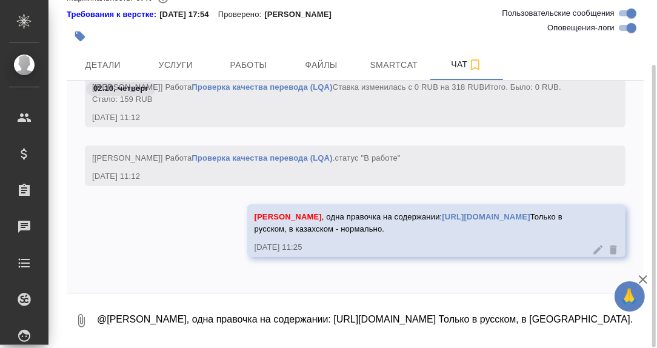
scroll to position [20775, 0]
click at [256, 64] on span "Работы" at bounding box center [248, 65] width 58 height 15
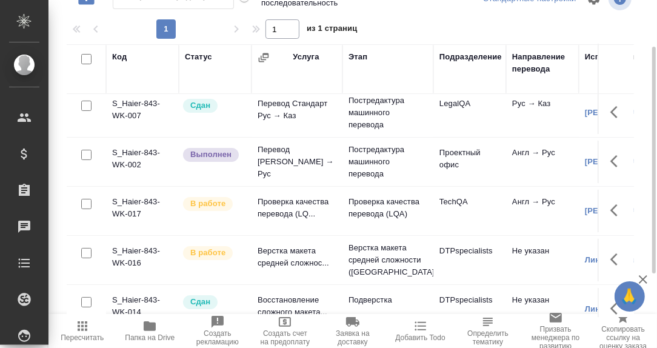
scroll to position [78, 0]
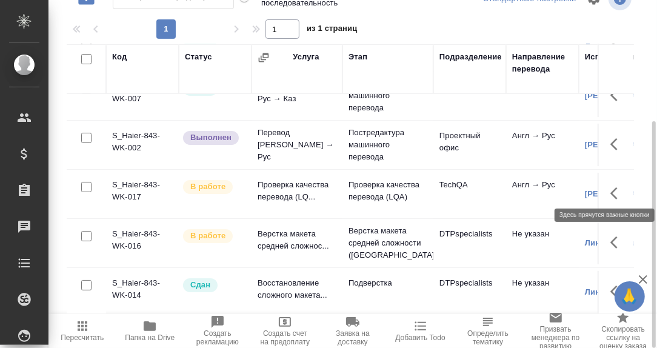
click at [610, 187] on icon "button" at bounding box center [613, 193] width 7 height 12
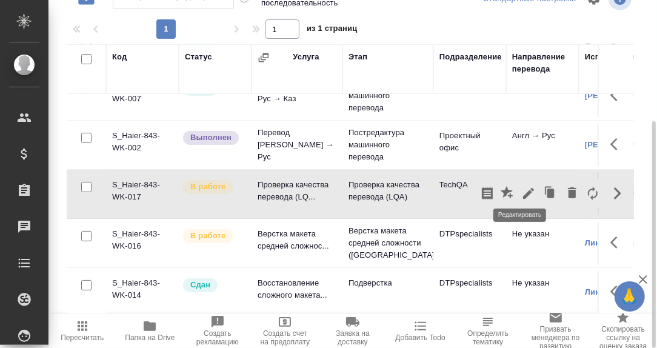
click at [523, 188] on icon "button" at bounding box center [528, 193] width 11 height 11
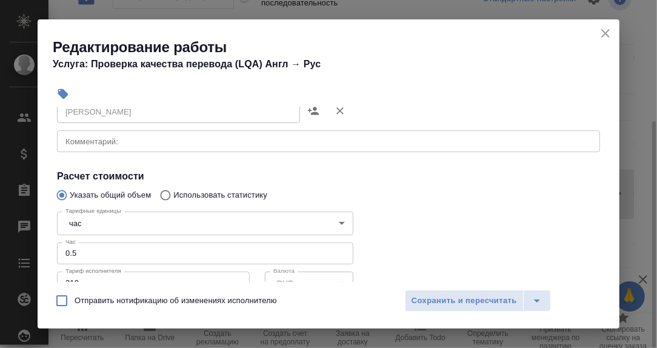
scroll to position [182, 0]
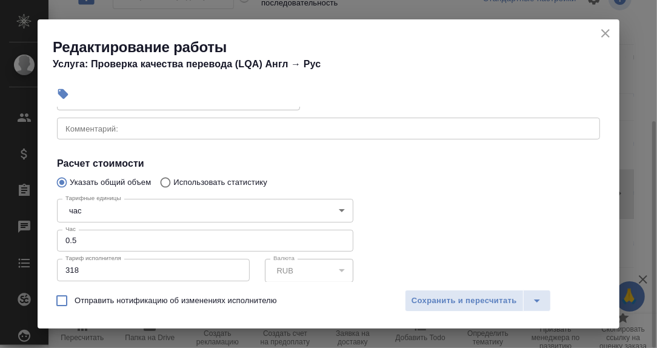
click at [81, 240] on input "0.5" at bounding box center [205, 241] width 296 height 22
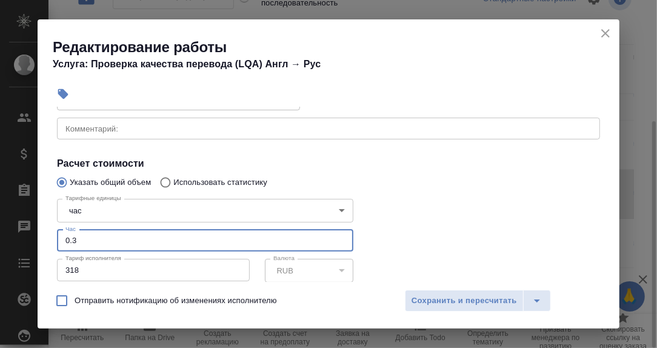
scroll to position [121, 0]
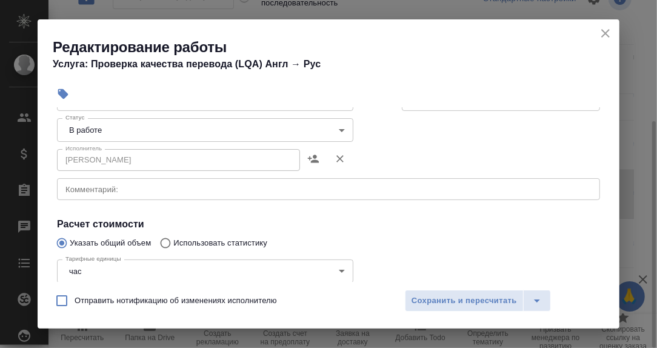
type input "0.3"
click at [337, 131] on body "🙏 .cls-1 fill:#fff; AWATERA Румянцева Дарья d.rumyantseva Клиенты Спецификации …" at bounding box center [328, 174] width 657 height 348
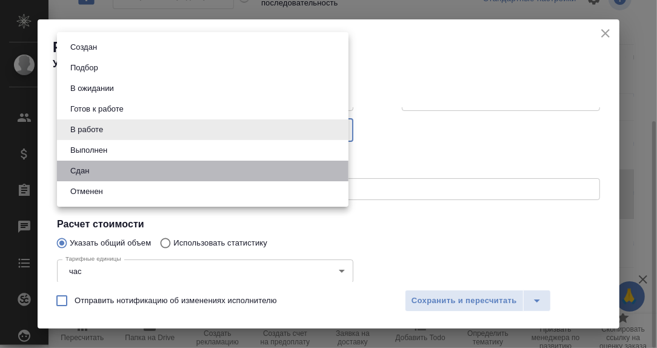
drag, startPoint x: 95, startPoint y: 171, endPoint x: 104, endPoint y: 170, distance: 9.2
click at [95, 171] on li "Сдан" at bounding box center [203, 171] width 292 height 21
type input "closed"
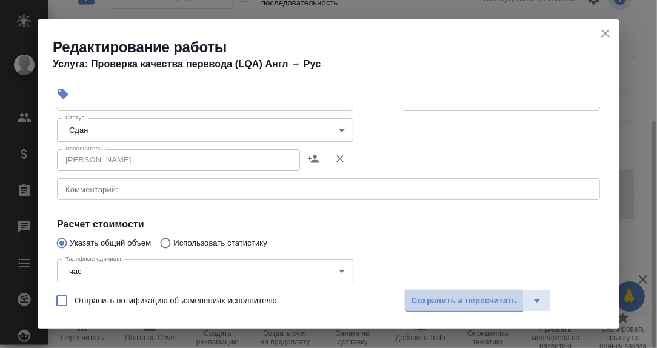
click at [471, 297] on span "Сохранить и пересчитать" at bounding box center [464, 301] width 105 height 14
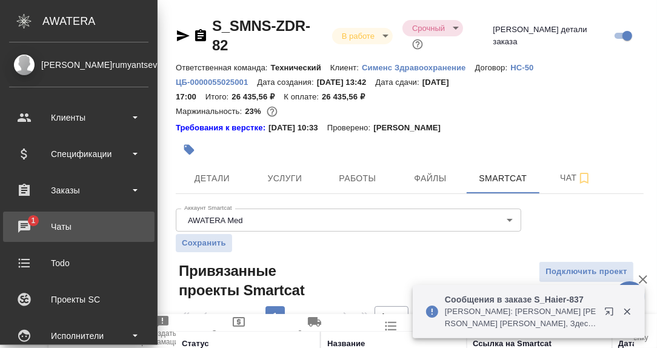
click at [24, 221] on div "Чаты" at bounding box center [78, 227] width 139 height 18
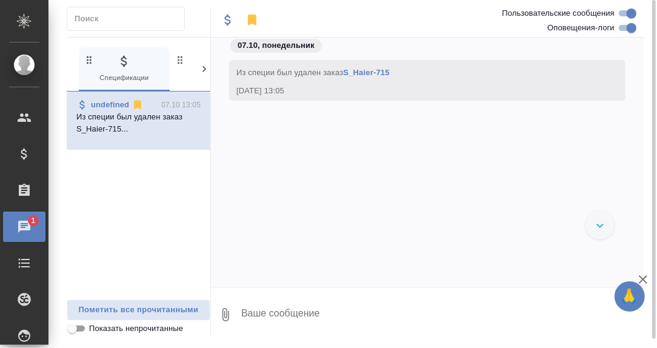
click at [204, 67] on icon at bounding box center [204, 69] width 4 height 6
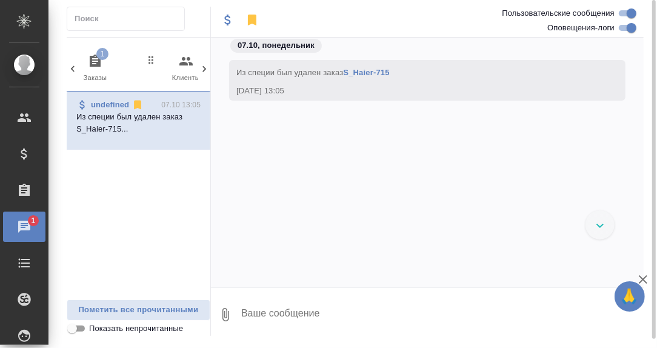
click at [93, 59] on icon "button" at bounding box center [95, 61] width 15 height 15
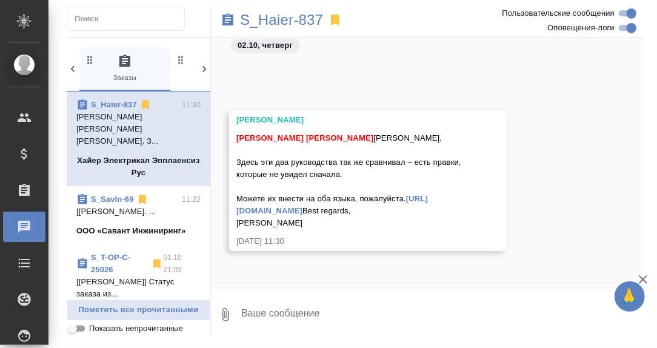
scroll to position [30369, 0]
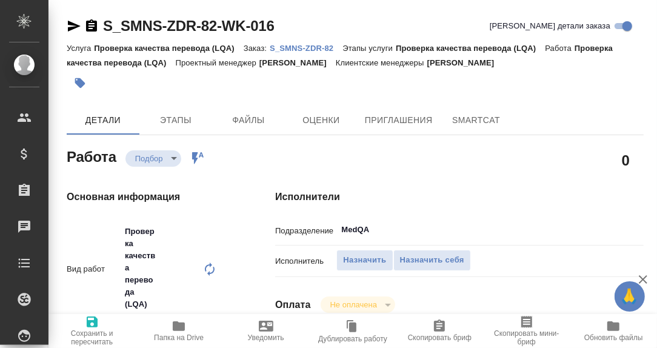
type textarea "x"
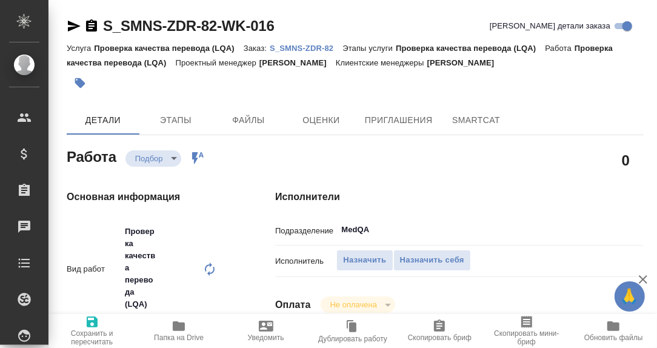
type textarea "x"
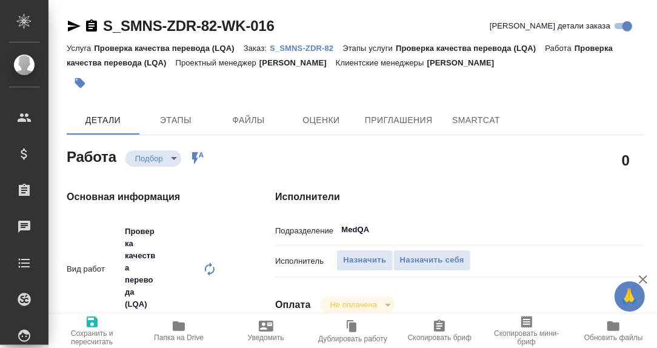
type textarea "x"
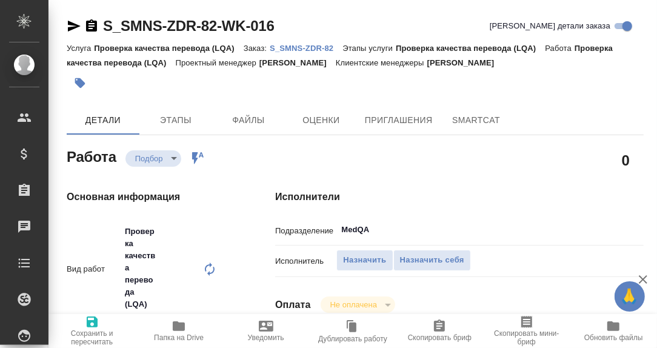
type textarea "x"
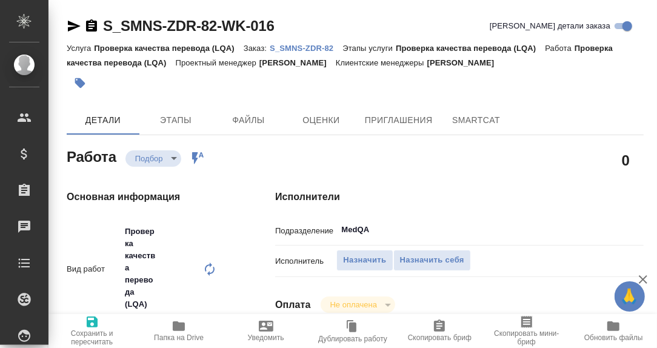
type textarea "x"
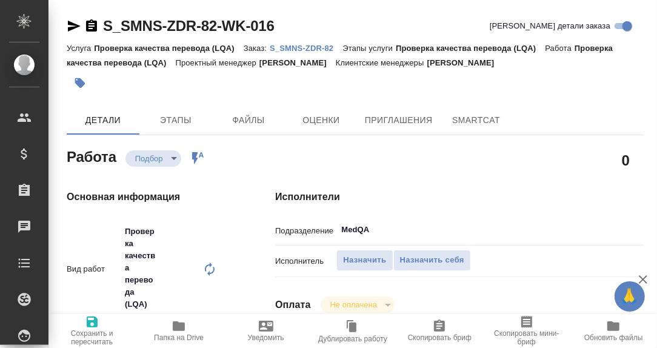
type textarea "x"
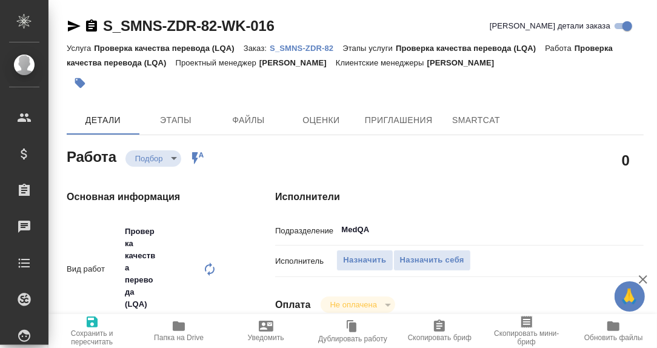
click at [295, 47] on p "S_SMNS-ZDR-82" at bounding box center [306, 48] width 73 height 9
type textarea "x"
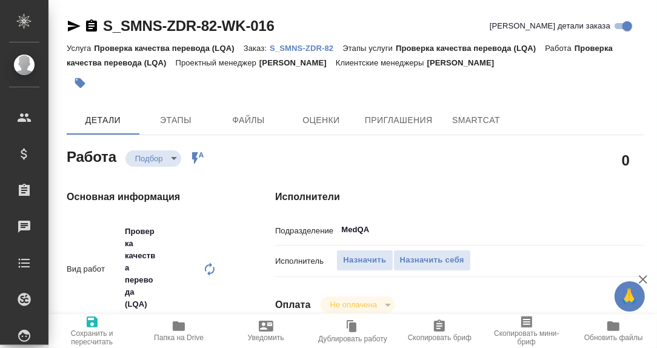
type textarea "x"
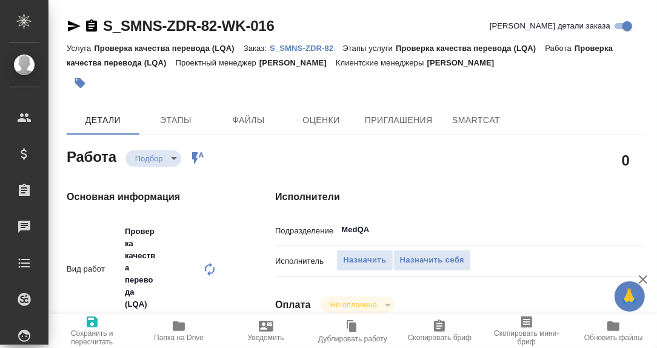
type textarea "x"
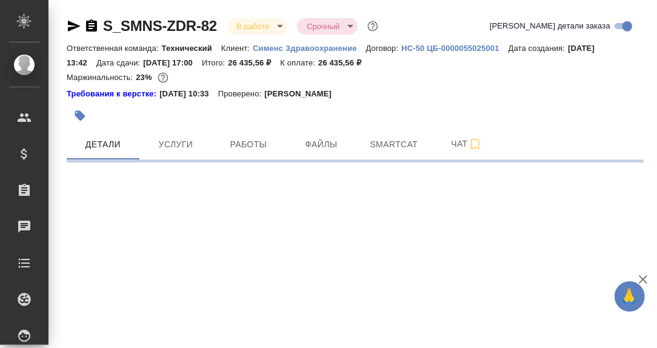
select select "RU"
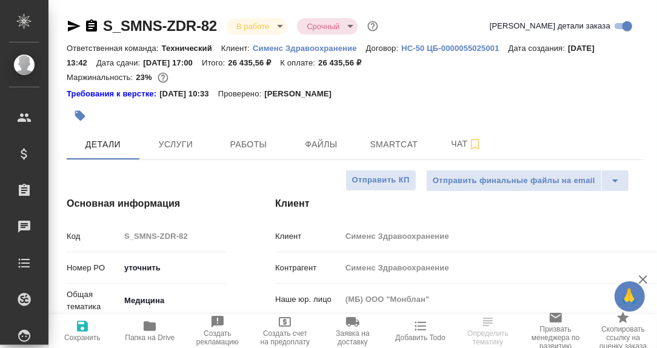
type textarea "x"
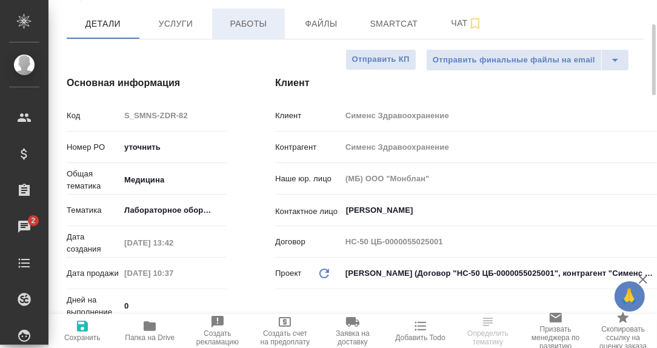
drag, startPoint x: 240, startPoint y: 24, endPoint x: 252, endPoint y: 30, distance: 13.3
click at [240, 24] on span "Работы" at bounding box center [248, 23] width 58 height 15
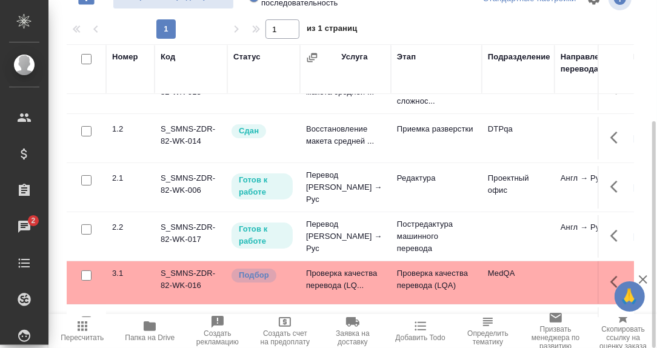
scroll to position [72, 0]
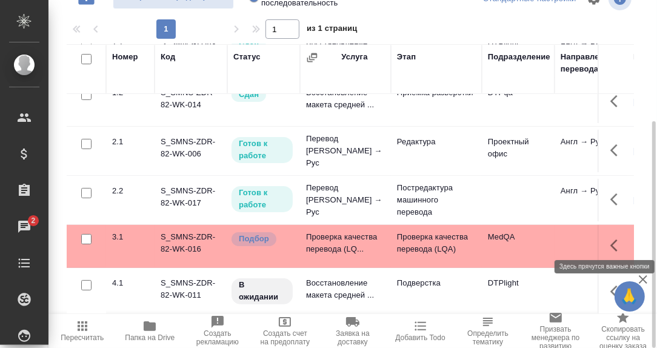
click at [610, 238] on icon "button" at bounding box center [617, 245] width 15 height 15
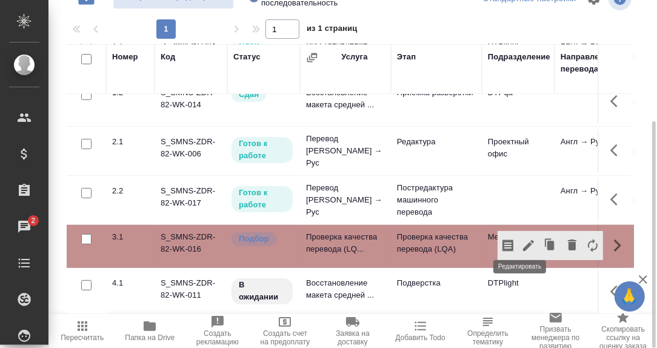
click at [523, 240] on icon "button" at bounding box center [528, 245] width 11 height 11
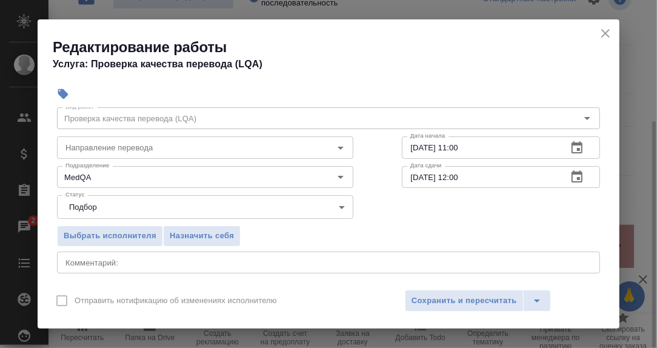
scroll to position [60, 0]
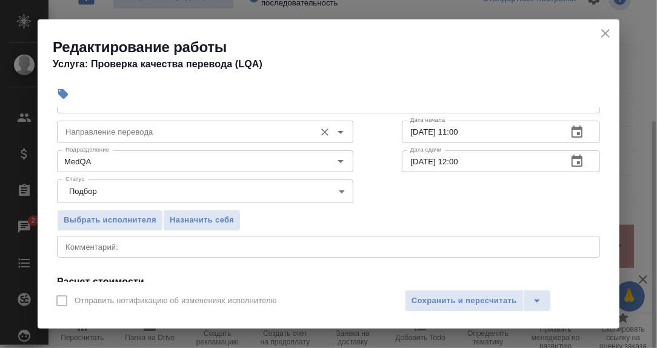
click at [105, 134] on input "Направление перевода" at bounding box center [185, 131] width 249 height 15
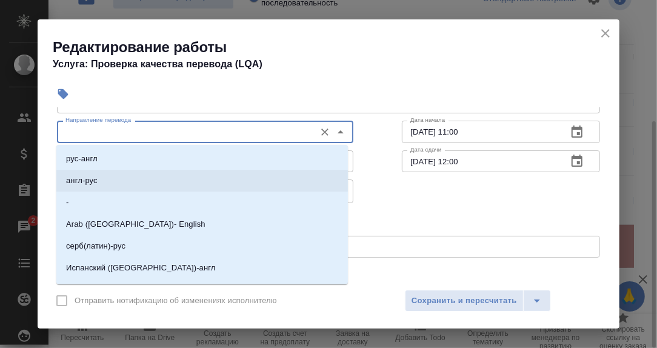
click at [88, 181] on p "англ-рус" at bounding box center [82, 181] width 32 height 12
type input "англ-рус"
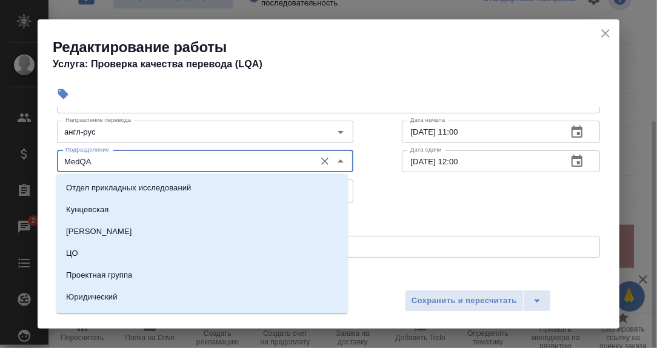
click at [93, 160] on input "MedQA" at bounding box center [185, 161] width 249 height 15
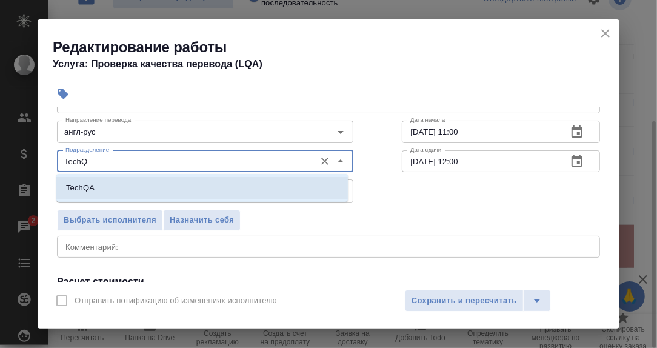
click at [96, 187] on li "TechQA" at bounding box center [202, 188] width 292 height 22
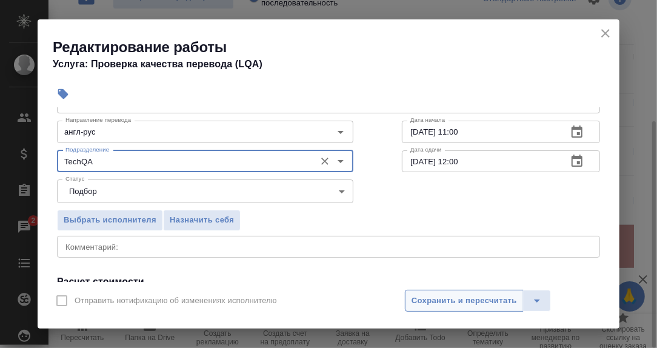
type input "TechQA"
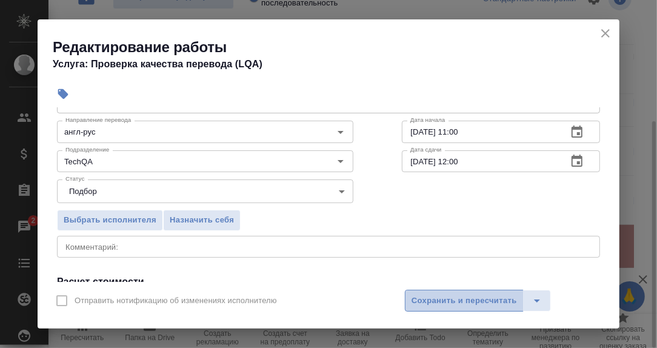
click at [479, 301] on span "Сохранить и пересчитать" at bounding box center [464, 301] width 105 height 14
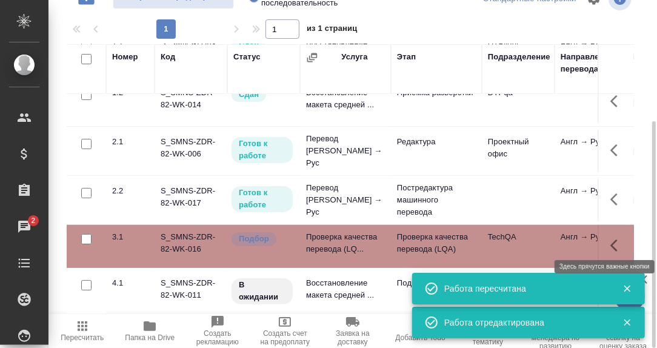
click at [610, 238] on icon "button" at bounding box center [617, 245] width 15 height 15
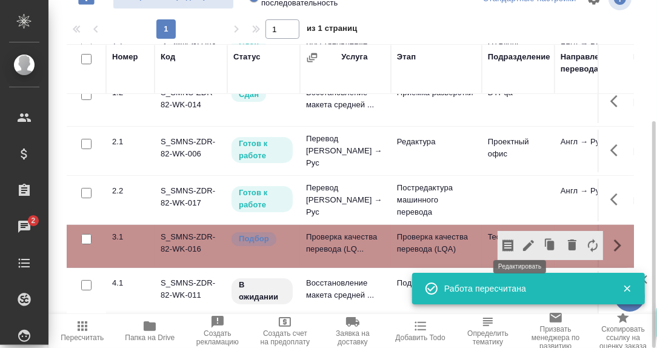
click at [521, 238] on icon "button" at bounding box center [528, 245] width 15 height 15
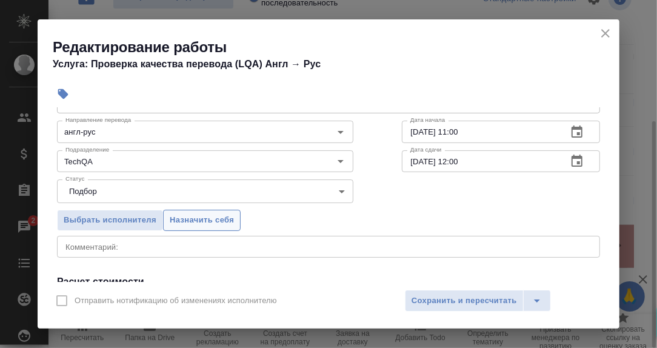
click at [220, 218] on span "Назначить себя" at bounding box center [202, 220] width 64 height 14
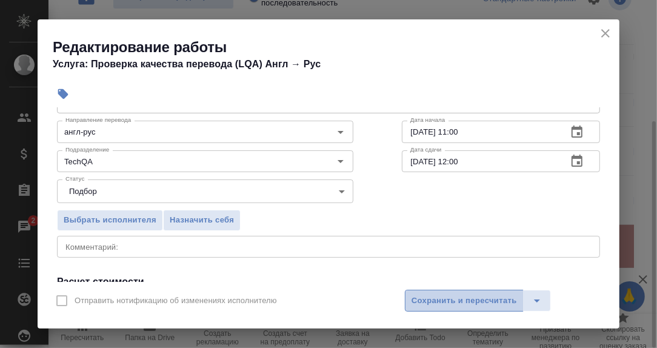
click at [470, 296] on span "Сохранить и пересчитать" at bounding box center [464, 301] width 105 height 14
